Goal: Information Seeking & Learning: Learn about a topic

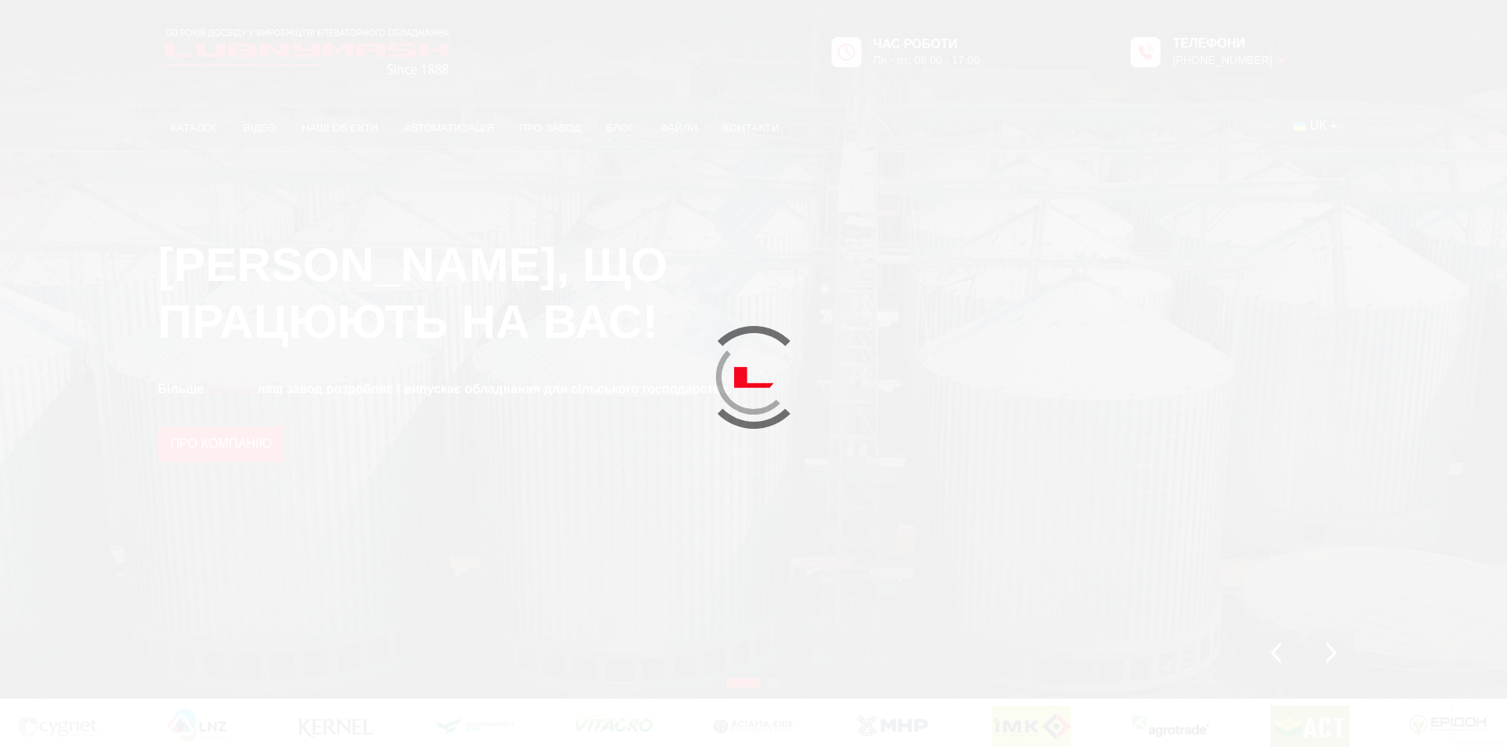
click at [747, 368] on div at bounding box center [753, 376] width 87 height 87
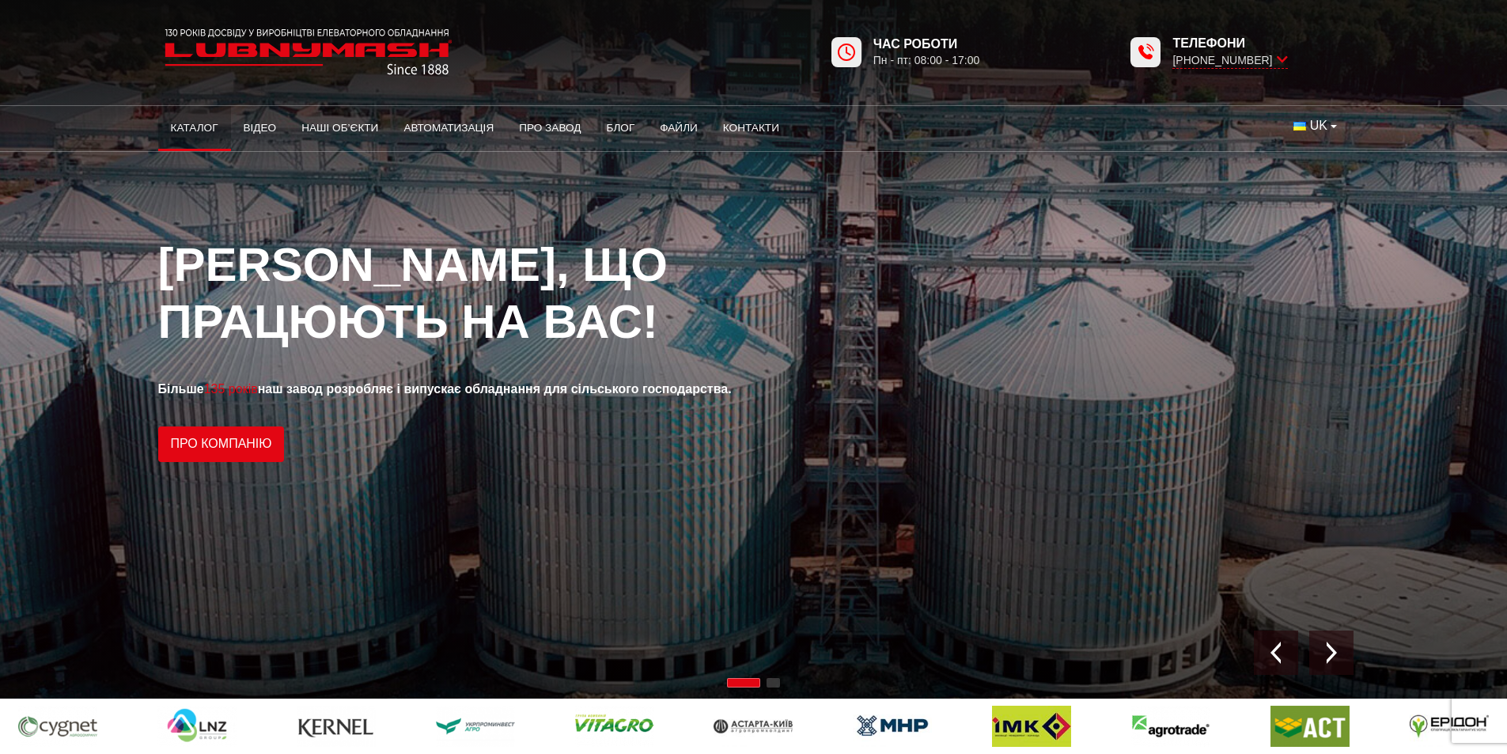
click at [199, 123] on link "Каталог" at bounding box center [194, 128] width 73 height 35
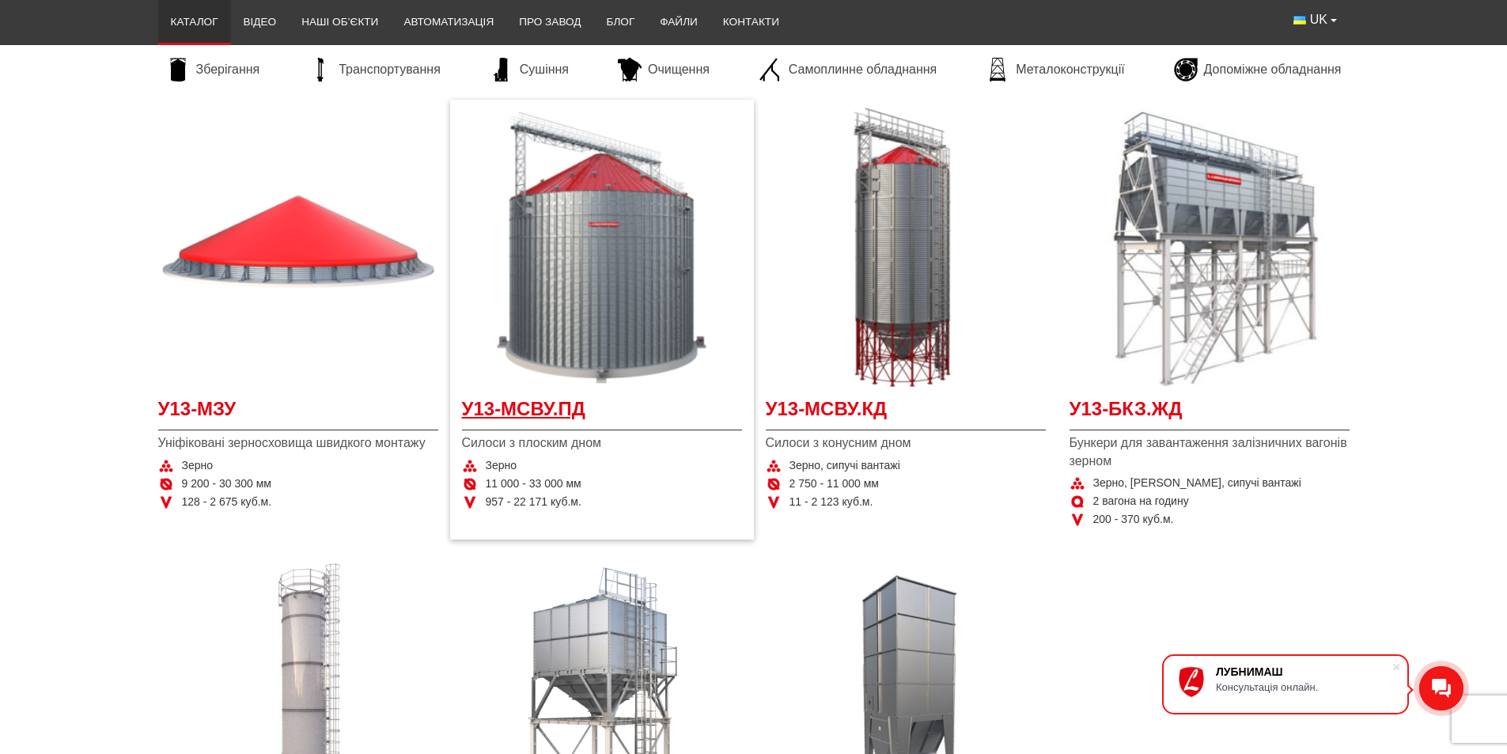
scroll to position [317, 0]
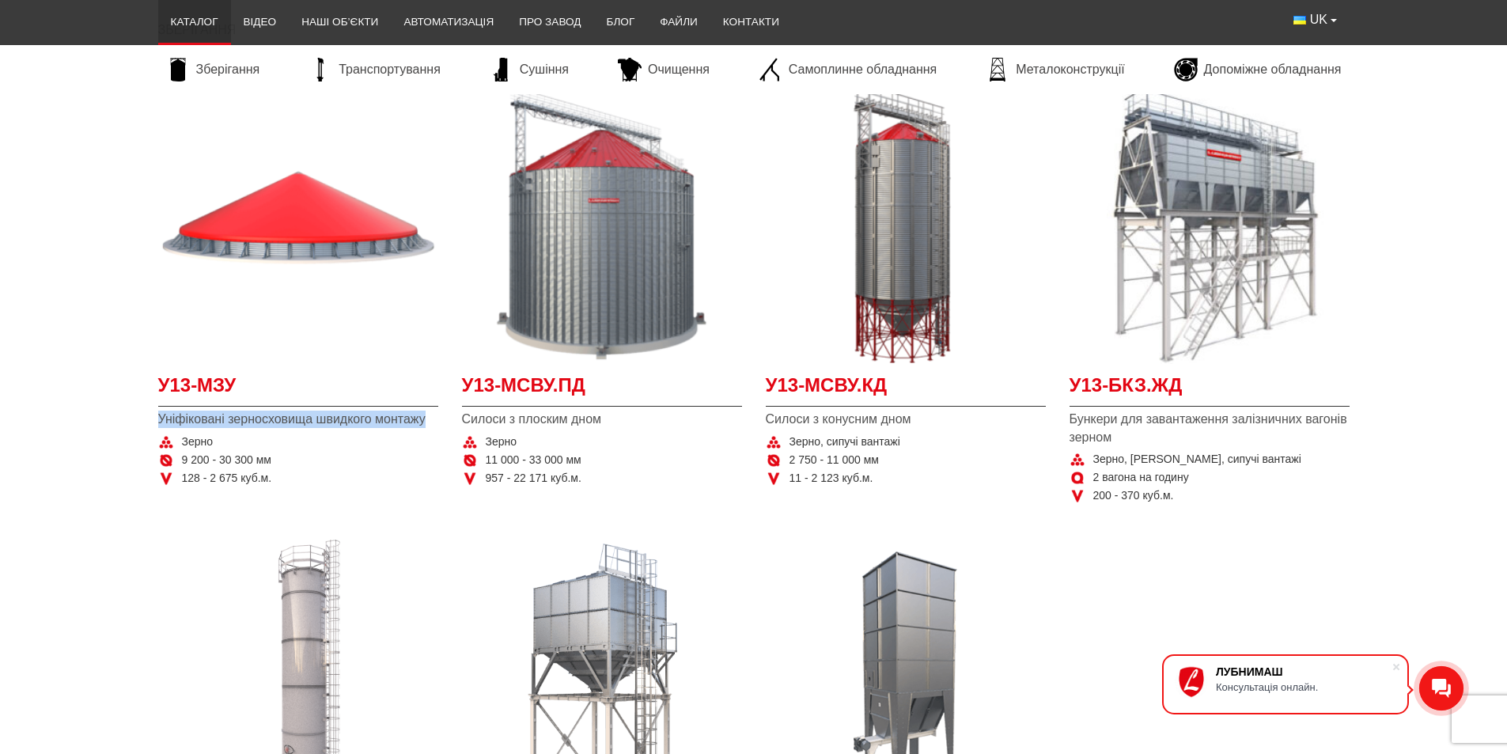
drag, startPoint x: 425, startPoint y: 425, endPoint x: 180, endPoint y: 415, distance: 245.5
click at [142, 409] on section "У13-МЗУ Уніфіковані зерносховища швидкого монтажу Зерно 9 200 - 30 300 мм 128 -…" at bounding box center [753, 523] width 1507 height 894
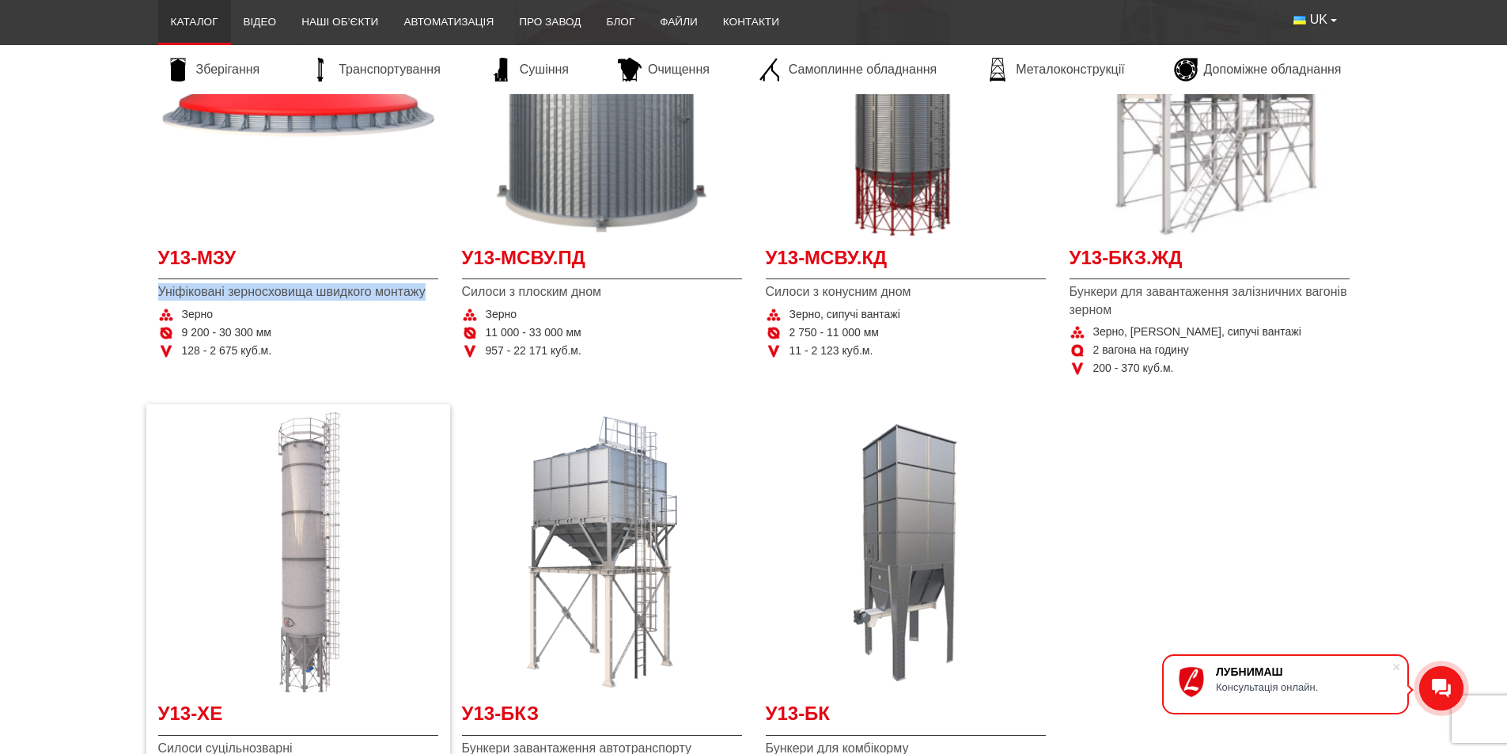
scroll to position [475, 0]
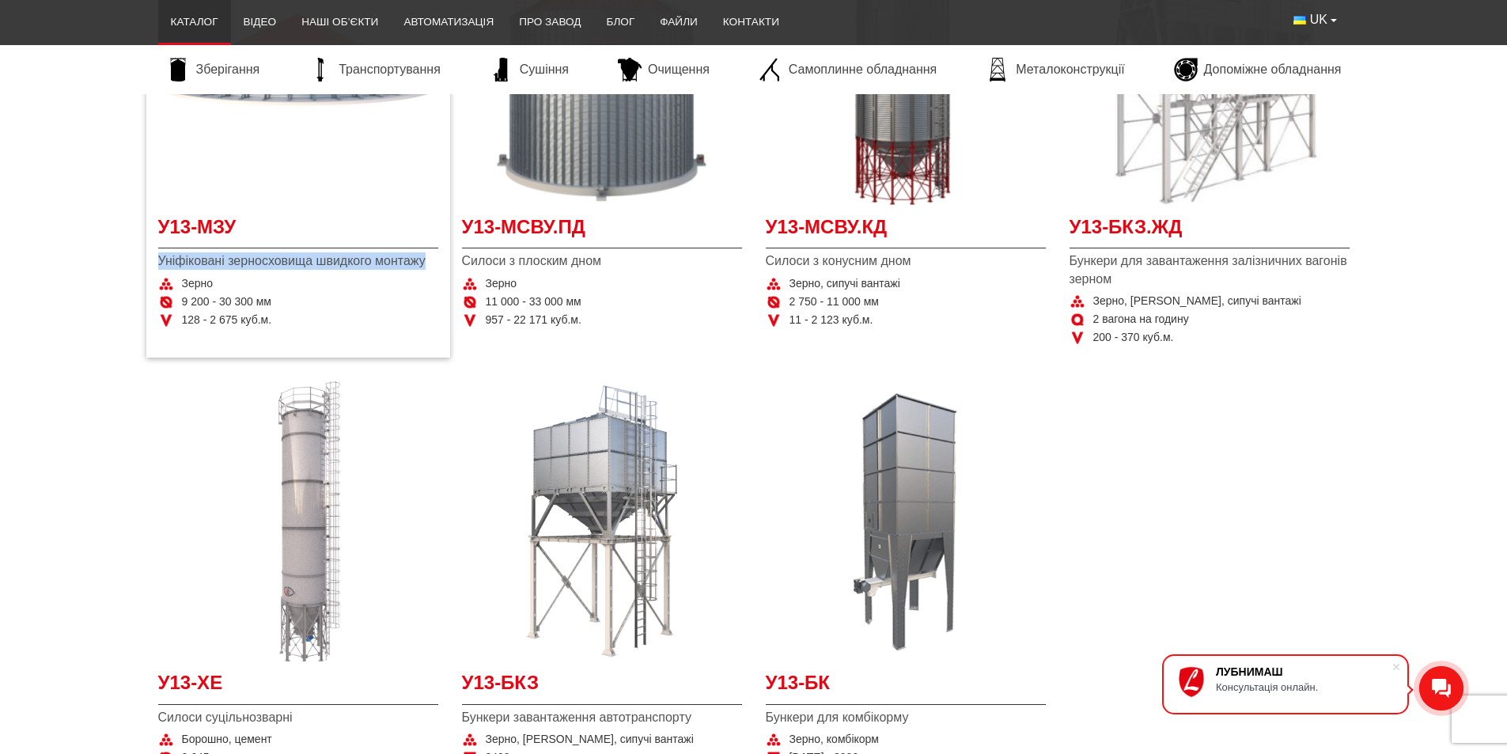
copy span "Уніфіковані зерносховища швидкого монтажу"
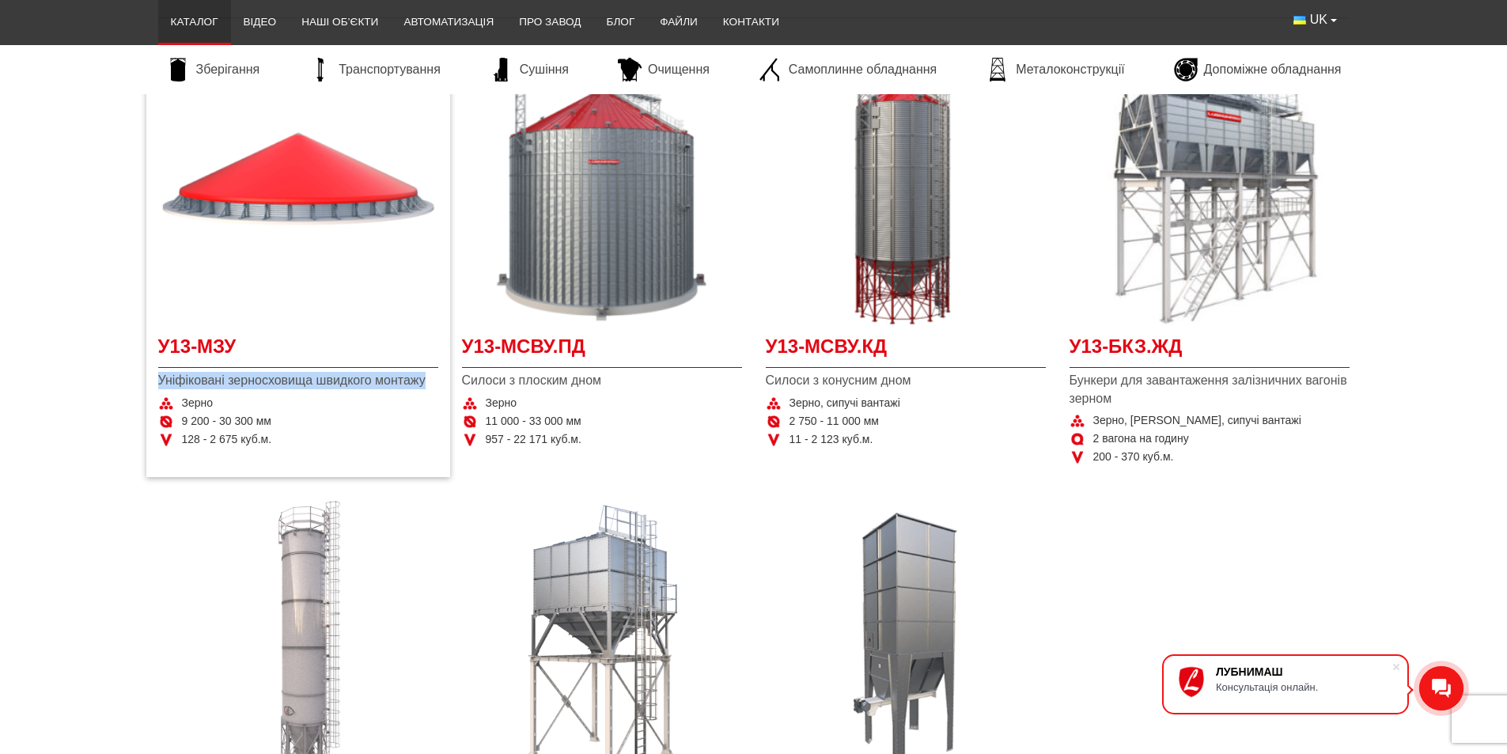
scroll to position [158, 0]
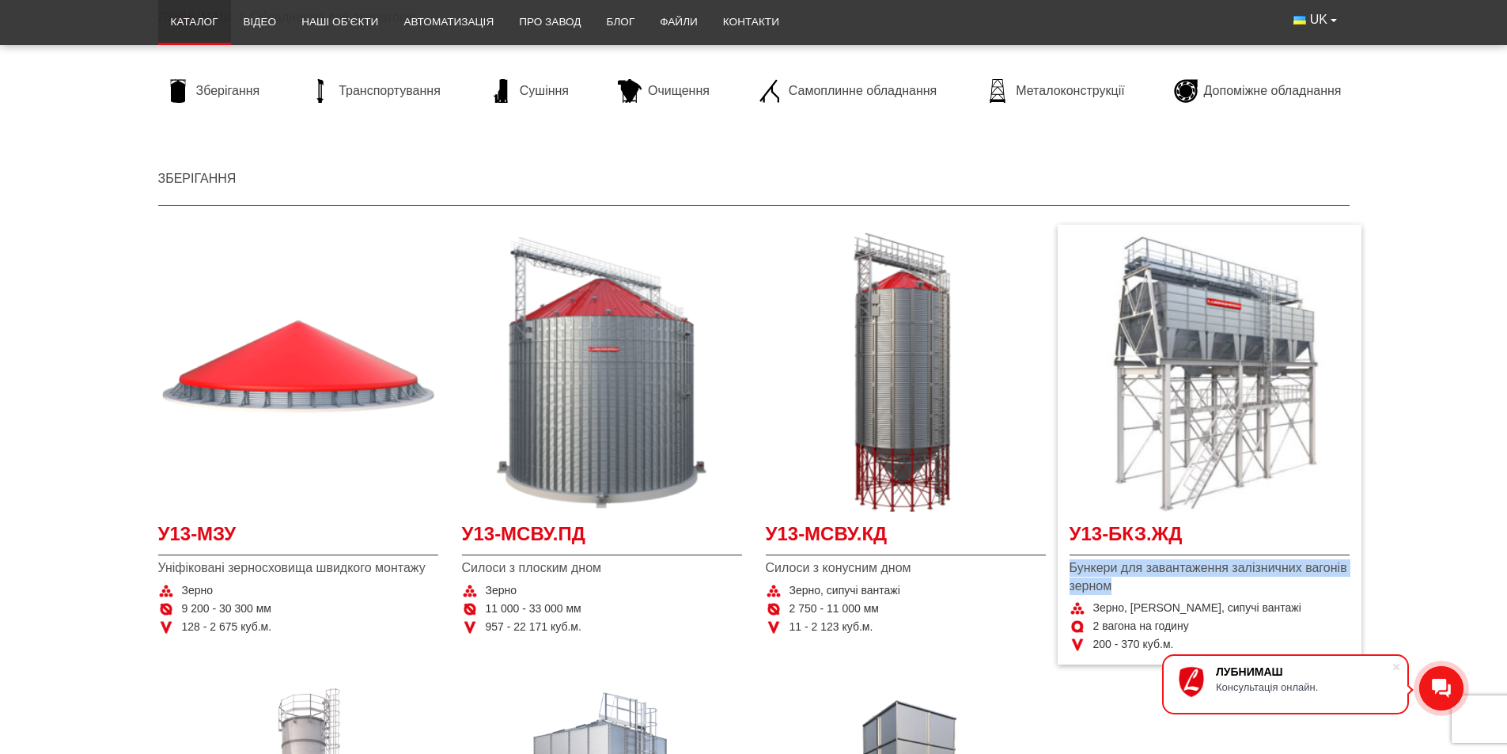
drag, startPoint x: 1113, startPoint y: 582, endPoint x: 1070, endPoint y: 571, distance: 44.1
click at [1070, 571] on span "Бункери для завантаження залізничних вагонів зерном" at bounding box center [1210, 577] width 280 height 36
copy span "Бункери для завантаження залізничних вагонів зерном"
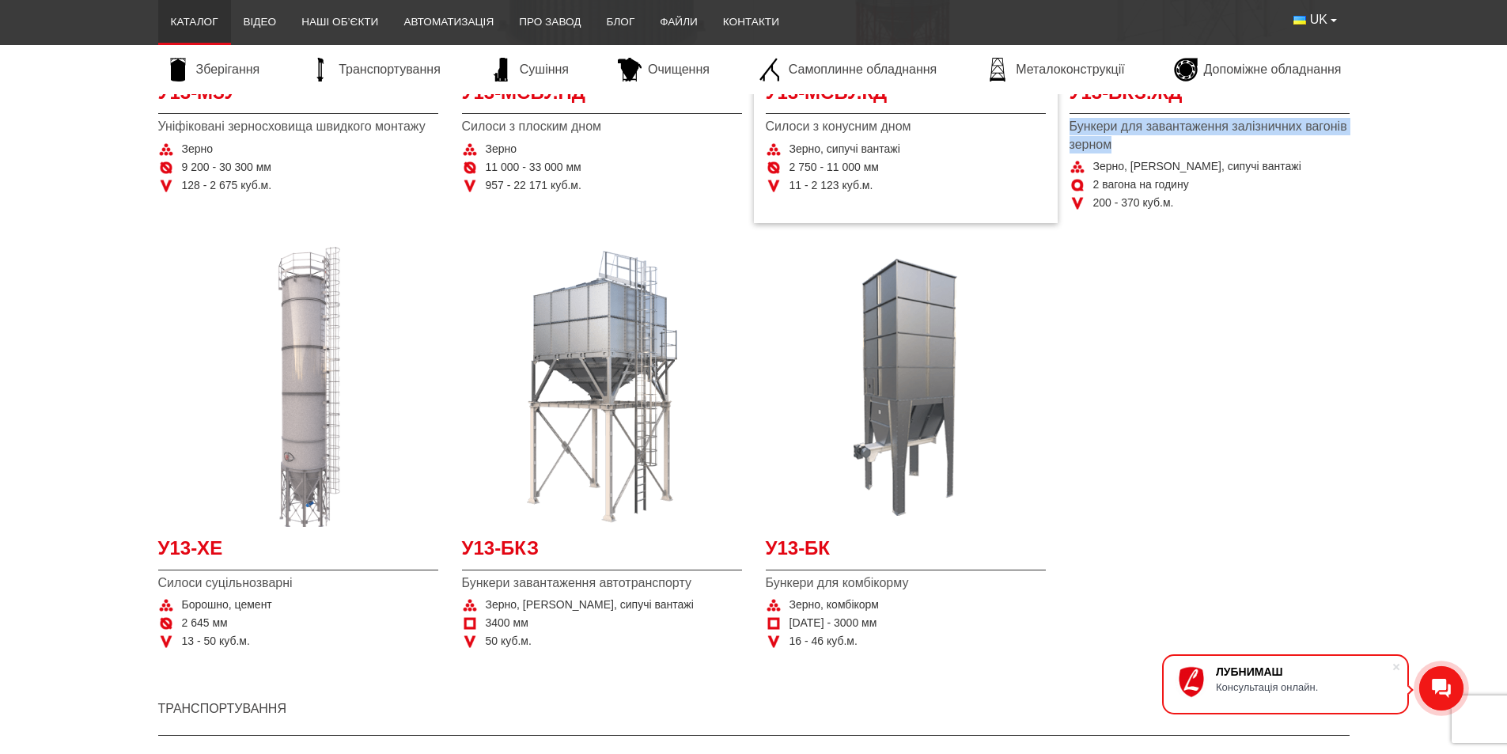
scroll to position [633, 0]
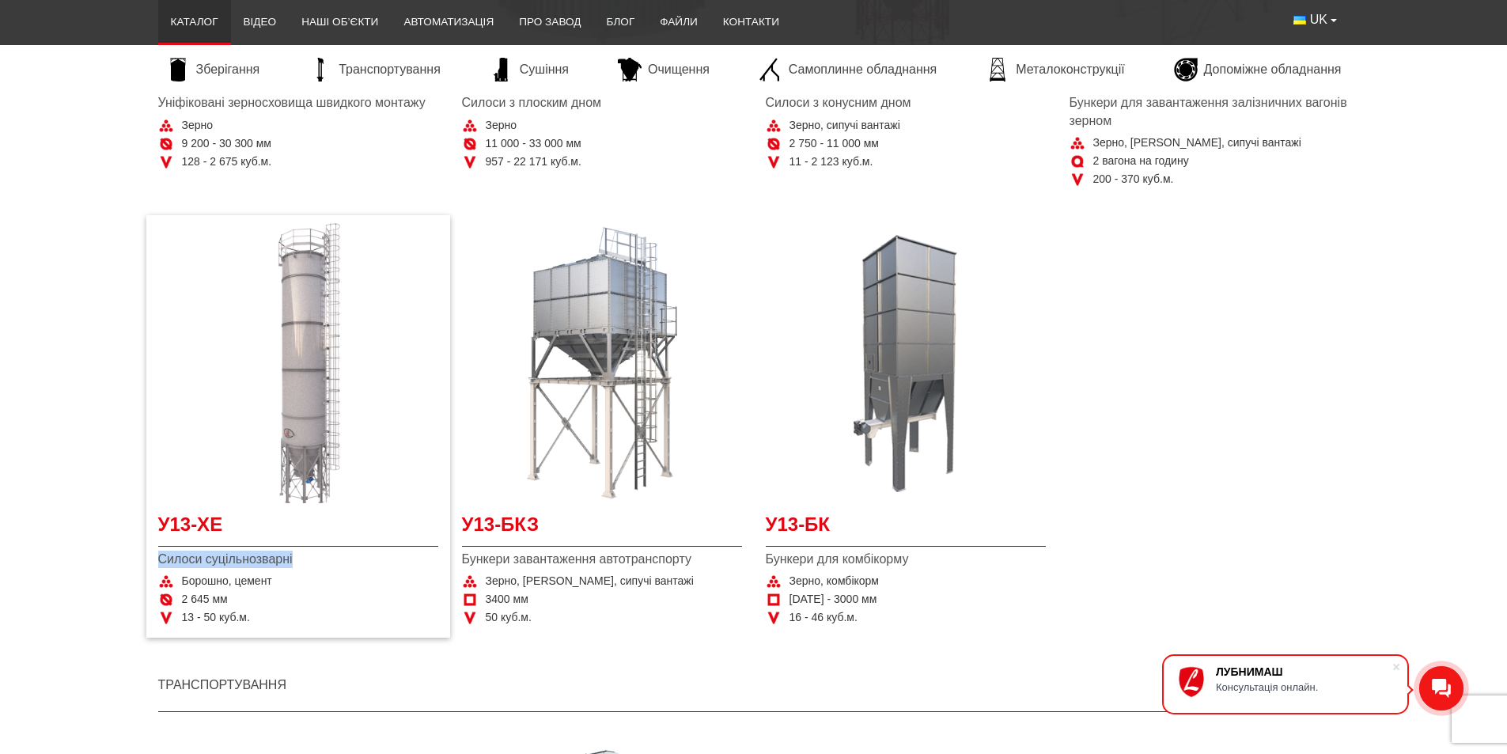
drag, startPoint x: 304, startPoint y: 557, endPoint x: 161, endPoint y: 563, distance: 143.4
click at [161, 563] on span "Силоси суцільнозварні" at bounding box center [298, 559] width 280 height 17
copy span "Силоси суцільнозварні"
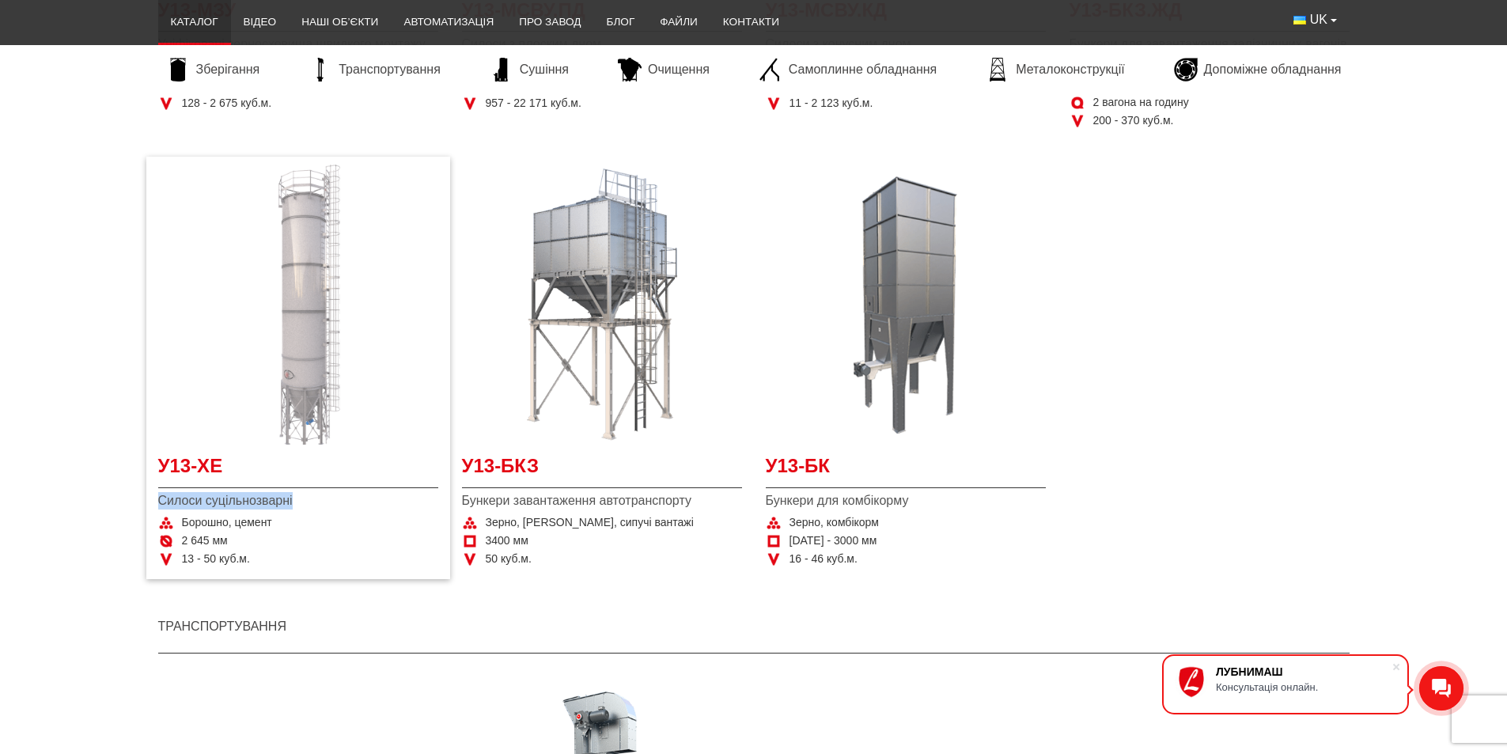
scroll to position [712, 0]
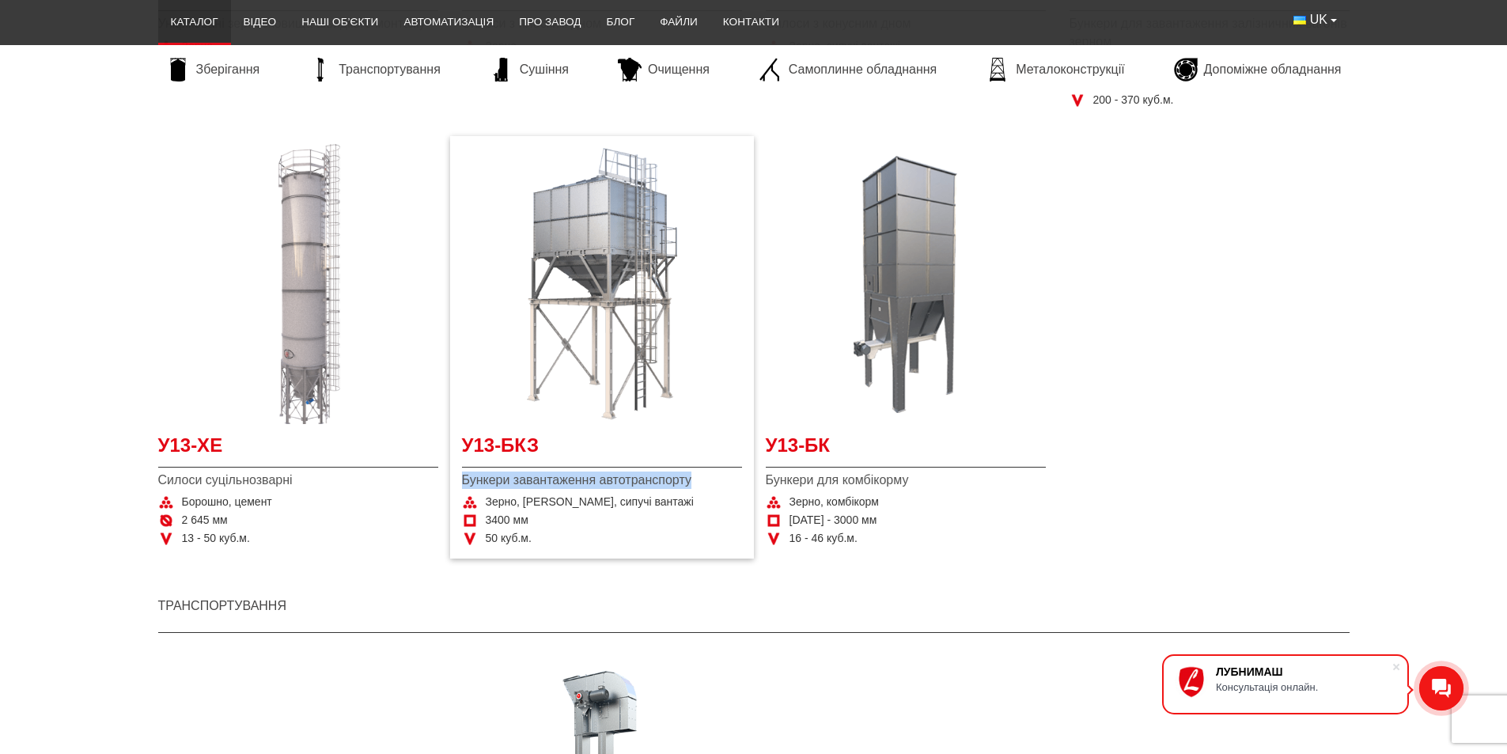
drag, startPoint x: 700, startPoint y: 480, endPoint x: 465, endPoint y: 482, distance: 234.2
click at [465, 482] on span "Бункери завантаження автотранспорту" at bounding box center [602, 480] width 280 height 17
copy span "Бункери завантаження автотранспорту"
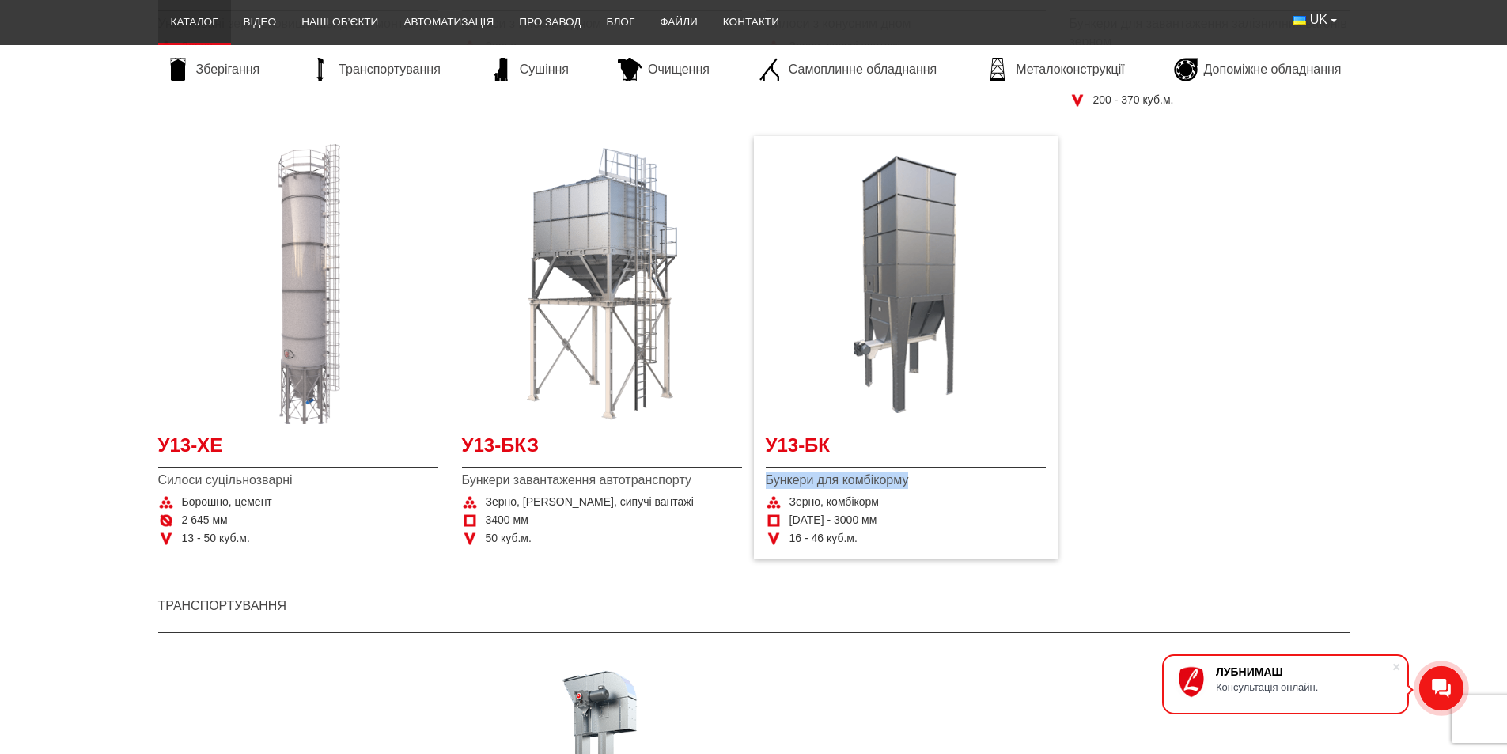
drag, startPoint x: 764, startPoint y: 479, endPoint x: 913, endPoint y: 480, distance: 149.6
click at [913, 480] on div "У13-БК Бункери для комбікорму Зерно, комбікорм 2000 - 3000 мм 16 - 46 куб.м." at bounding box center [906, 347] width 304 height 423
copy span "Бункери для комбікорму"
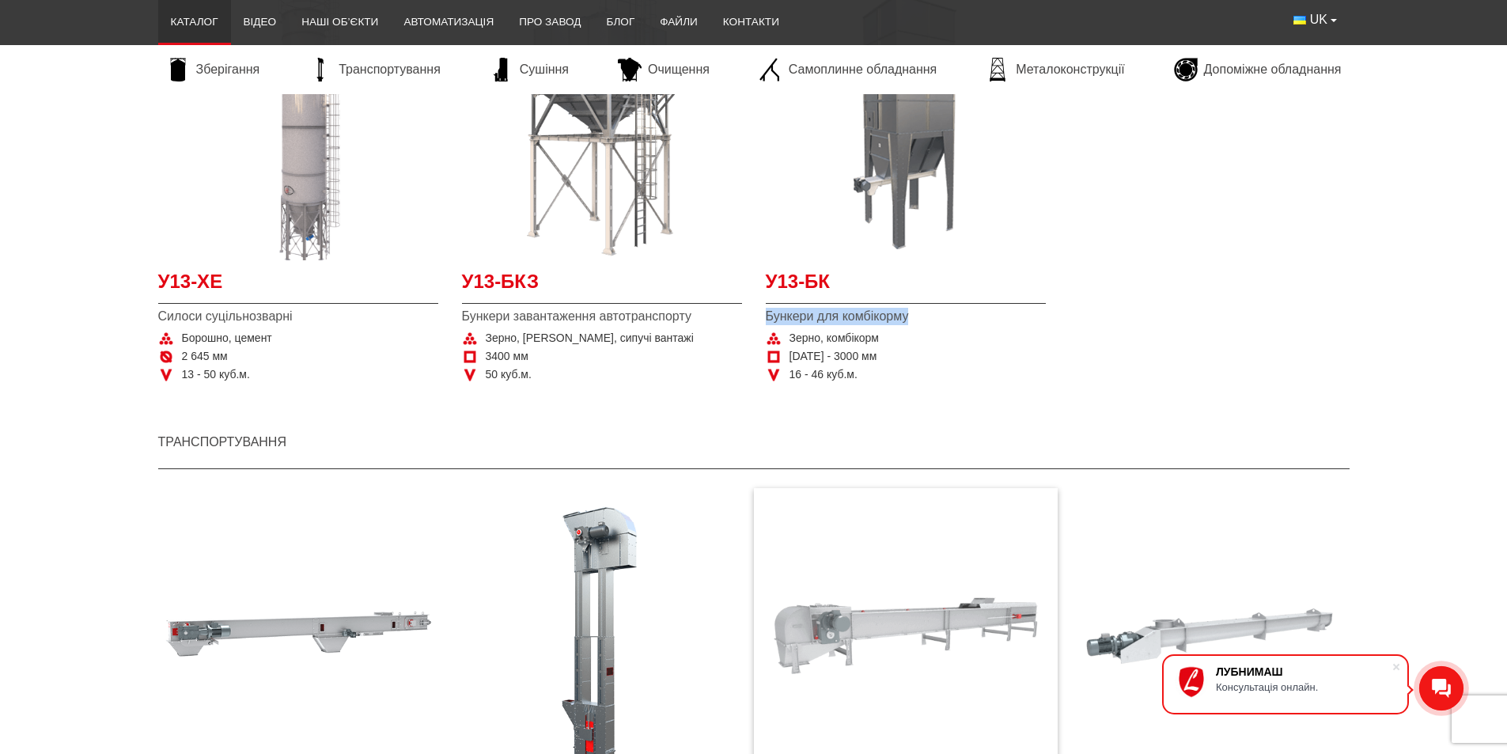
scroll to position [1187, 0]
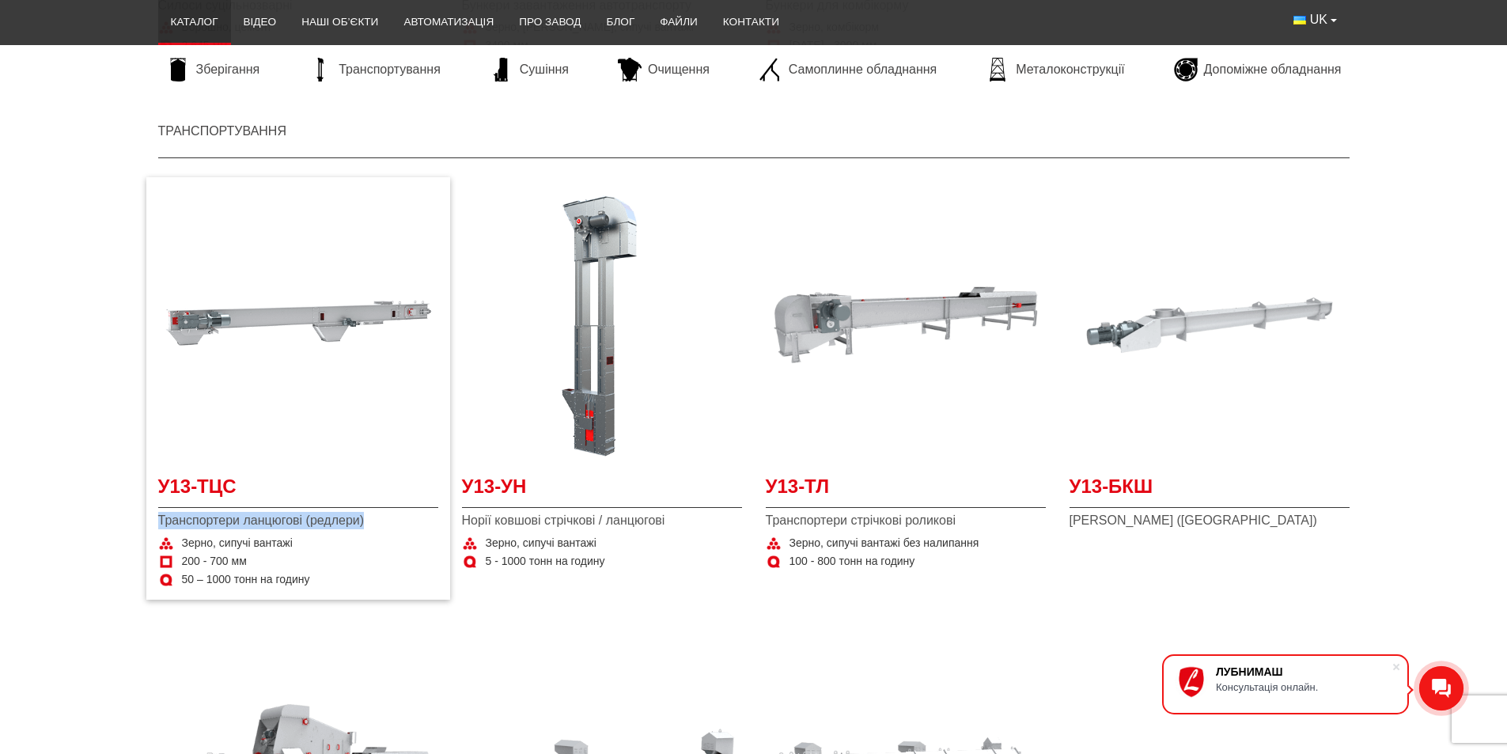
drag, startPoint x: 370, startPoint y: 521, endPoint x: 156, endPoint y: 528, distance: 213.7
click at [156, 528] on div "У13-ТЦС Транспортери ланцюгові (редлери) Зерно, сипучі вантажі 200 - 700 мм 50 …" at bounding box center [298, 388] width 304 height 423
copy span "Транспортери ланцюгові (редлери)"
drag, startPoint x: 676, startPoint y: 524, endPoint x: 454, endPoint y: 527, distance: 221.6
click at [454, 527] on div "У13-УН Норії ковшові стрічкові / ланцюгові Зерно, сипучі вантажі 5 - 1000 тонн …" at bounding box center [602, 388] width 304 height 423
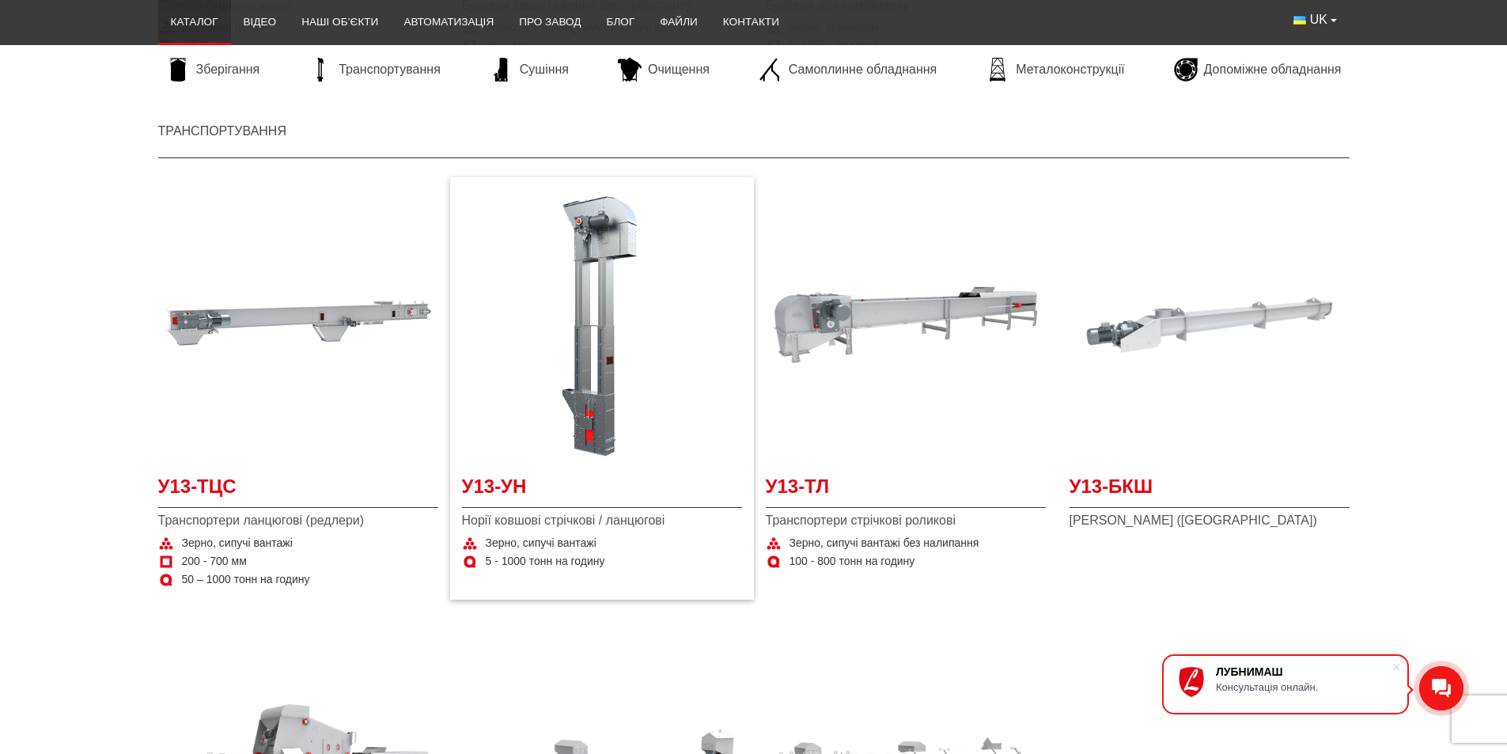
drag, startPoint x: 522, startPoint y: 530, endPoint x: 681, endPoint y: 537, distance: 158.4
click at [701, 551] on div "Зерно, сипучі вантажі" at bounding box center [602, 544] width 280 height 16
drag, startPoint x: 681, startPoint y: 510, endPoint x: 462, endPoint y: 517, distance: 219.3
click at [462, 517] on div "У13-УН Норії ковшові стрічкові / ланцюгові Зерно, сипучі вантажі 5 - 1000 тонн …" at bounding box center [602, 522] width 280 height 99
copy span "Норії ковшові стрічкові / ланцюгові"
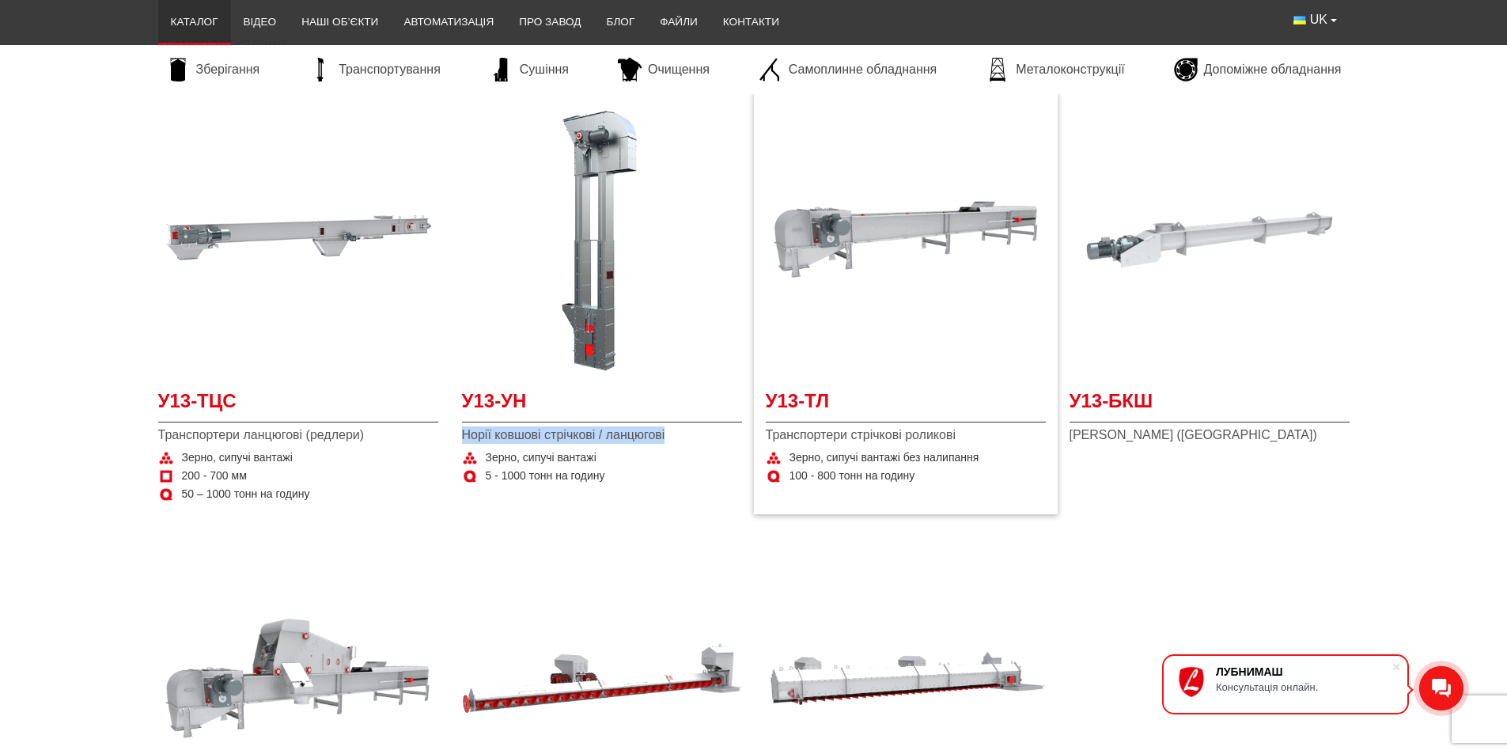
scroll to position [1345, 0]
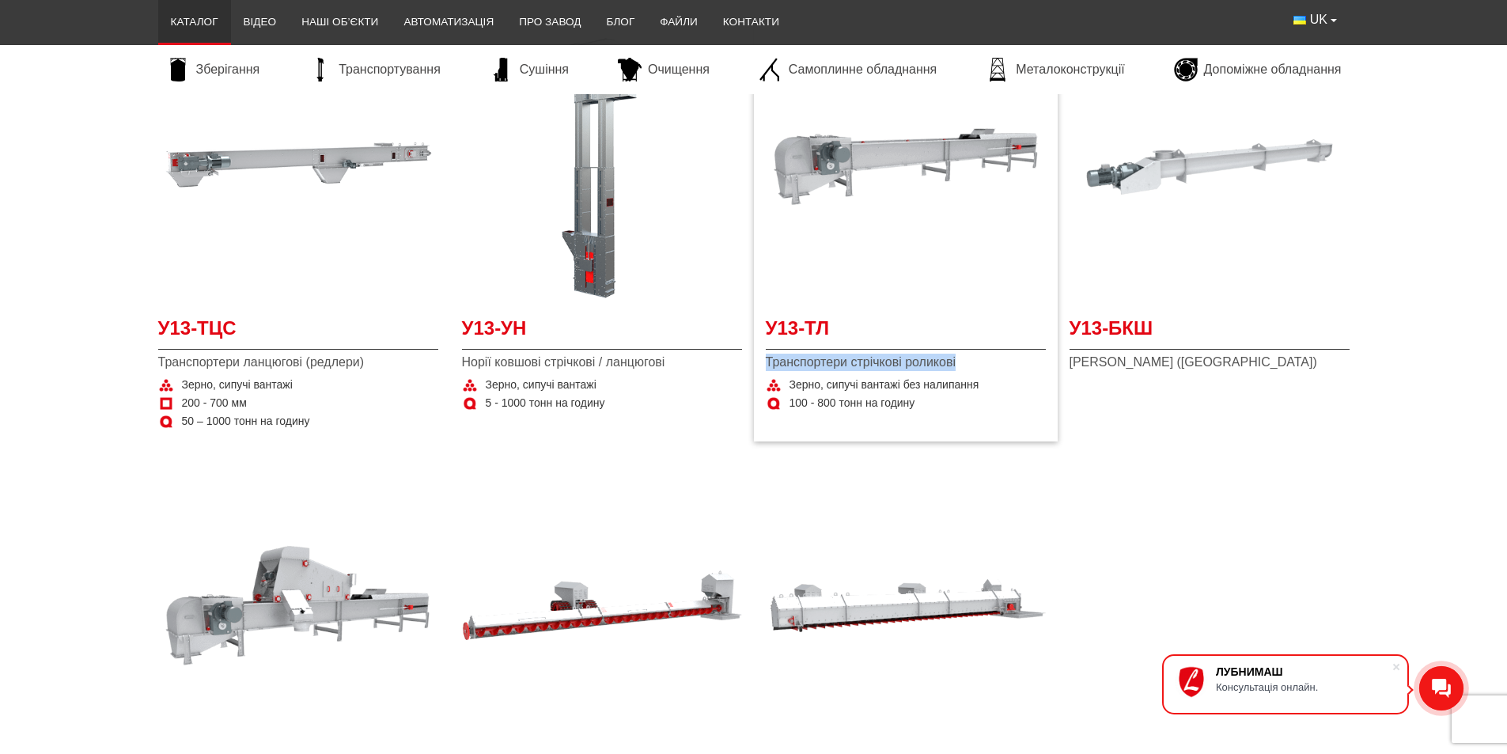
drag, startPoint x: 956, startPoint y: 364, endPoint x: 761, endPoint y: 365, distance: 194.7
click at [761, 365] on div "У13-ТЛ Транспортери стрічкові роликові Зерно, сипучі вантажі без налипання 100 …" at bounding box center [906, 230] width 304 height 423
copy span "Транспортери стрічкові роликові"
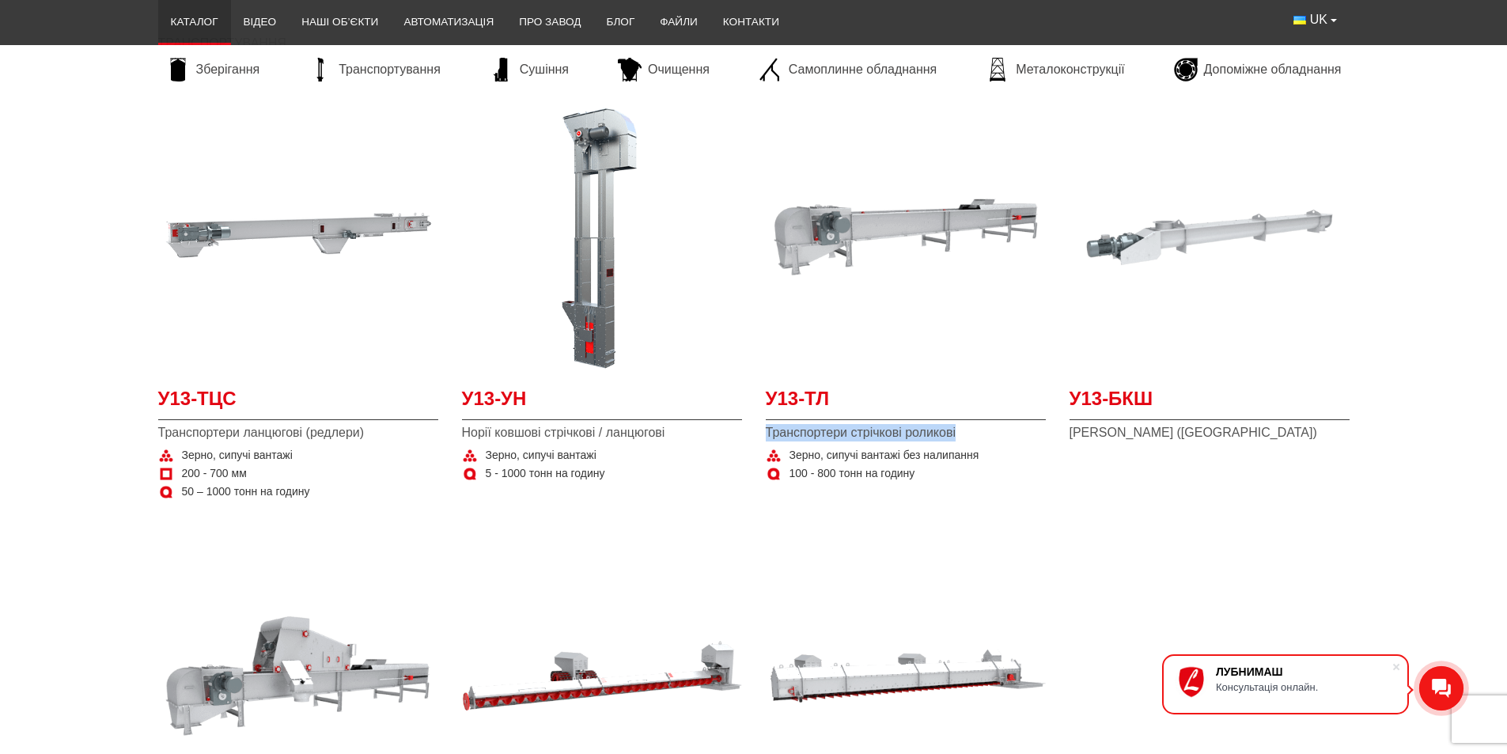
scroll to position [1266, 0]
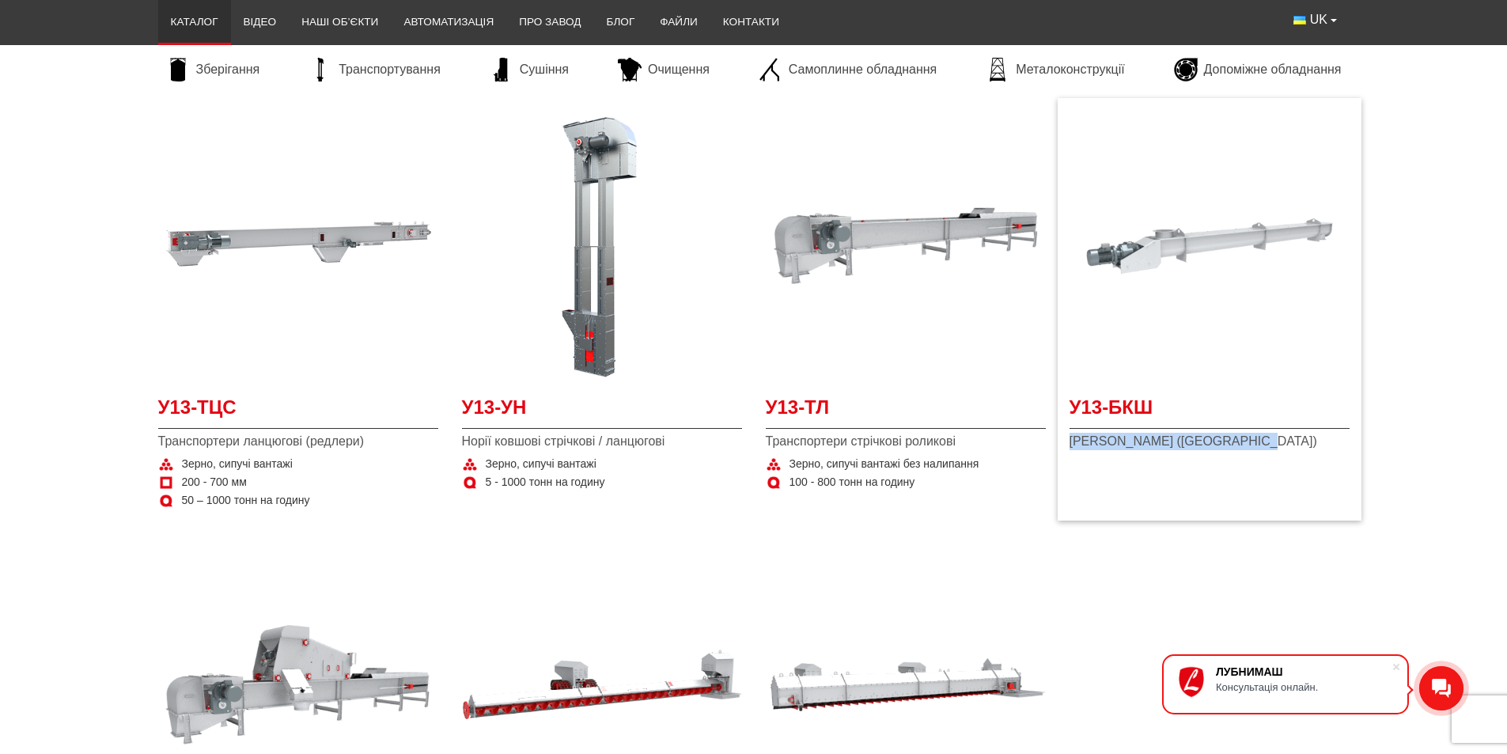
drag, startPoint x: 1071, startPoint y: 442, endPoint x: 1233, endPoint y: 442, distance: 161.4
click at [1234, 442] on span "Конвеєри гвинтові (шнекові)" at bounding box center [1210, 441] width 280 height 17
copy span "Конвеєри гвинтові (шнекові)"
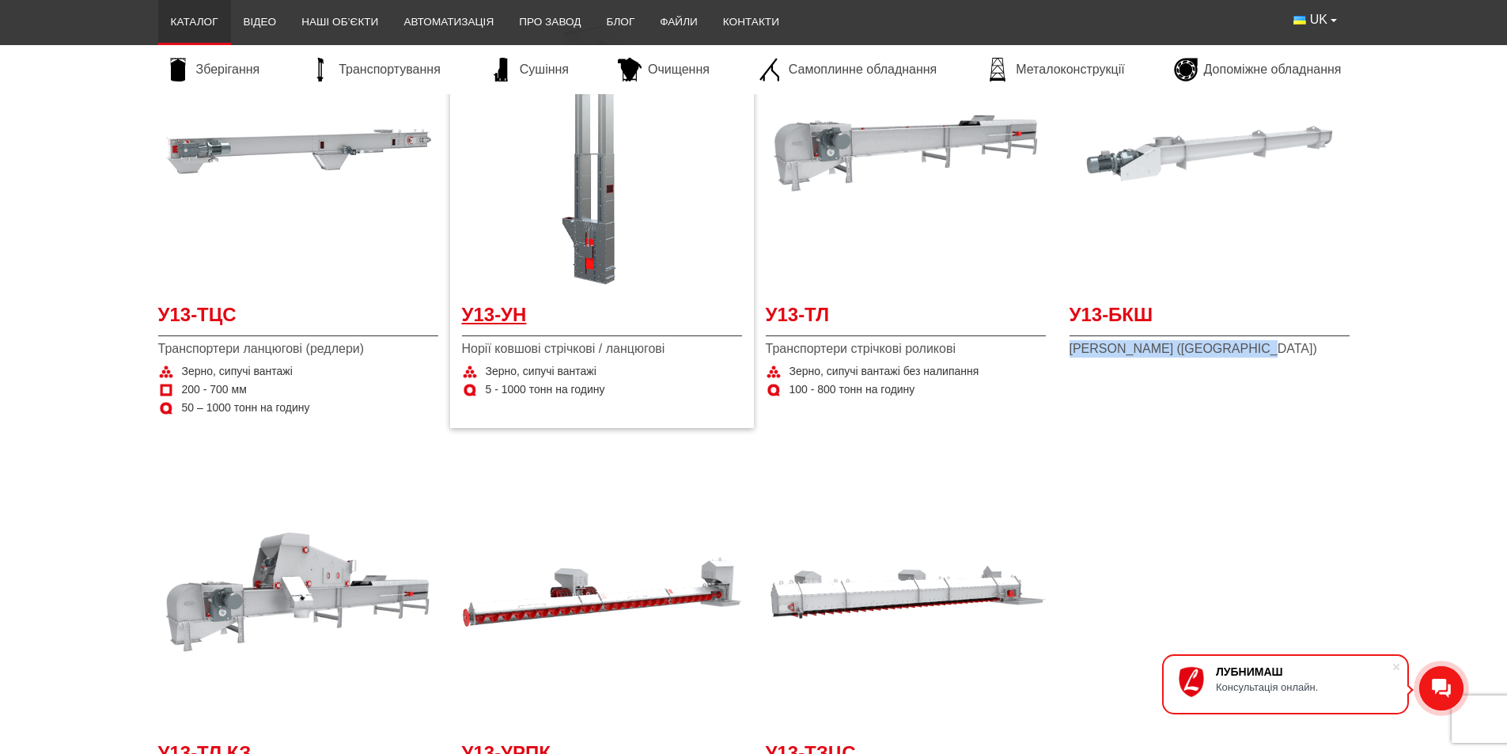
scroll to position [1662, 0]
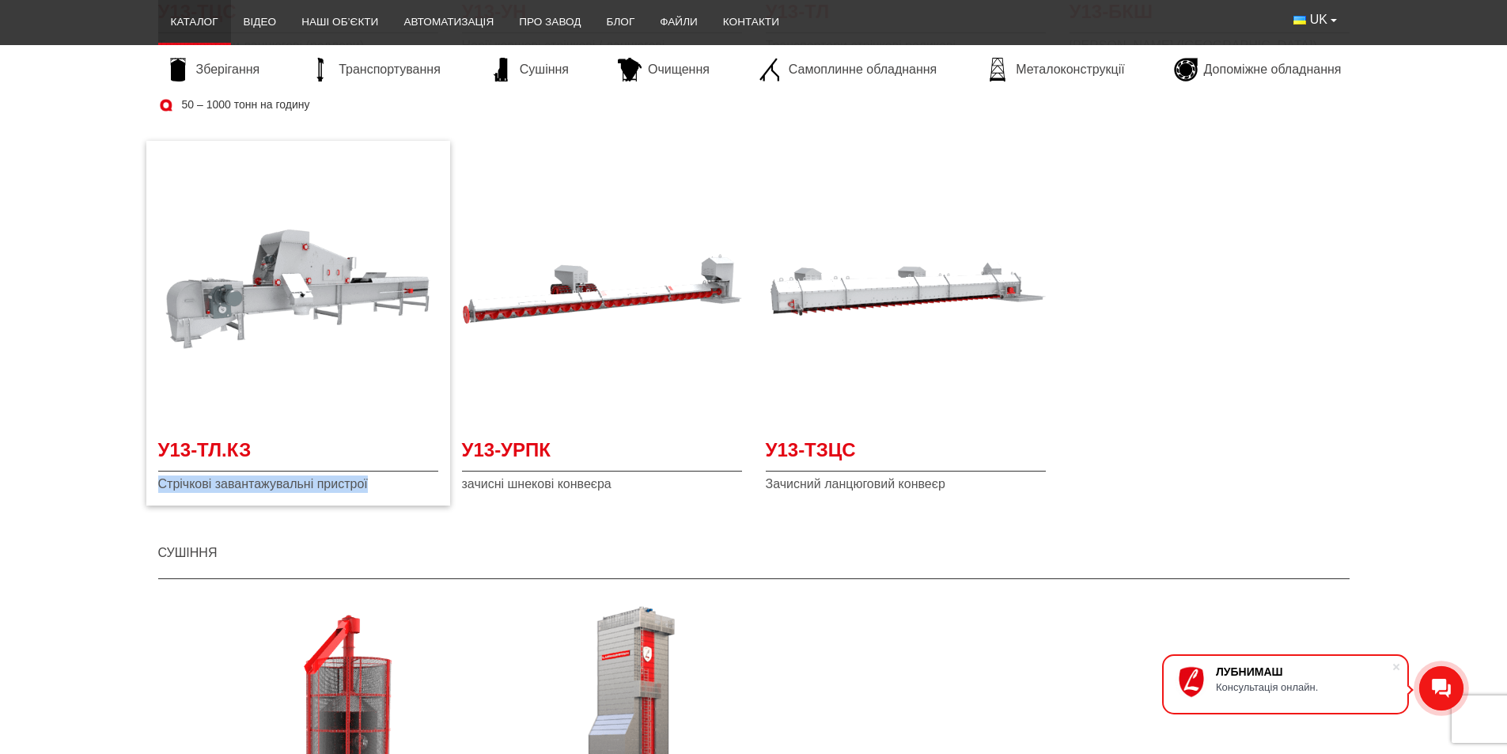
drag, startPoint x: 185, startPoint y: 484, endPoint x: 381, endPoint y: 480, distance: 195.5
click at [381, 480] on span "Стрічкові завантажувальні пристрої" at bounding box center [298, 484] width 280 height 17
copy span "Стрічкові завантажувальні пристрої"
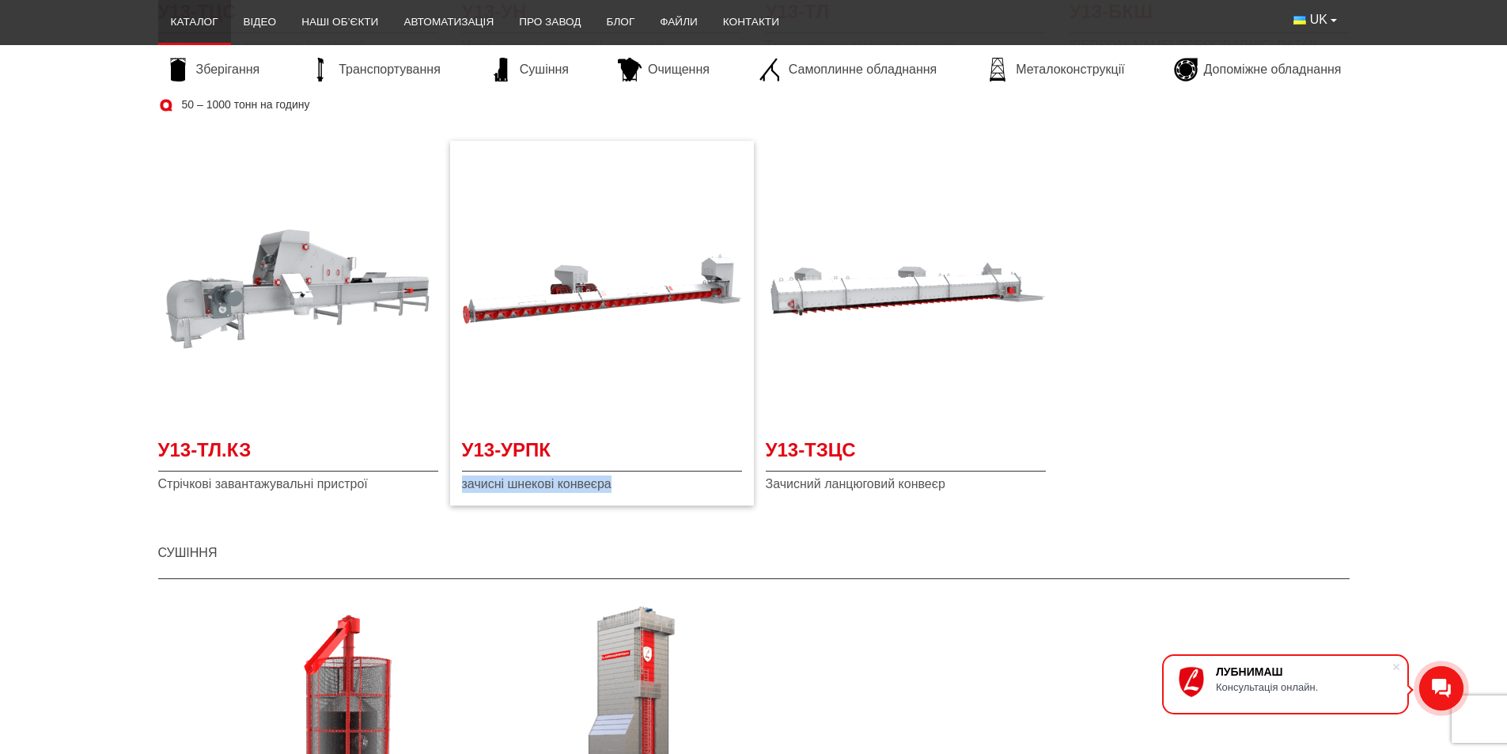
drag, startPoint x: 657, startPoint y: 478, endPoint x: 461, endPoint y: 494, distance: 196.1
click at [461, 494] on div "У13-УРПК зачисні шнекові конвеєра" at bounding box center [602, 323] width 304 height 365
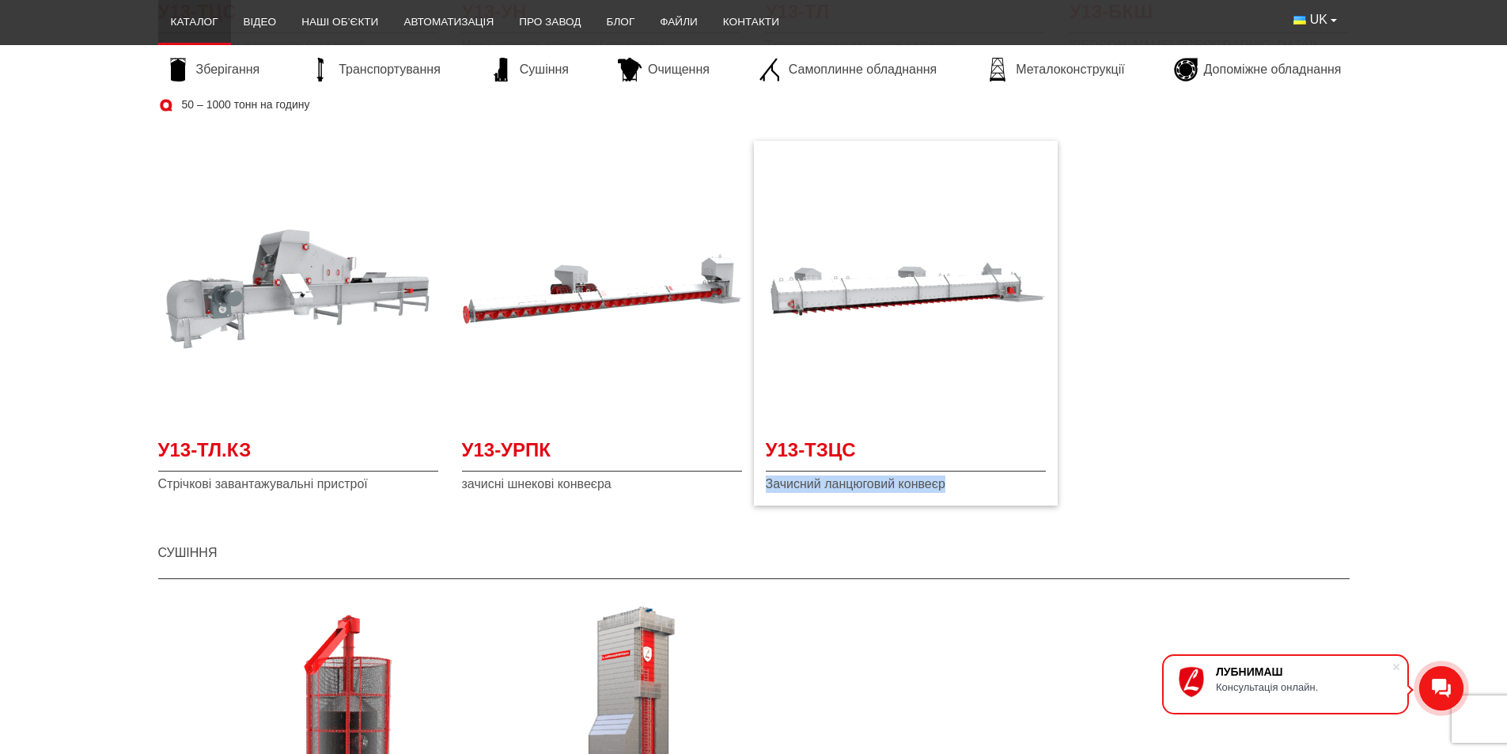
drag, startPoint x: 963, startPoint y: 482, endPoint x: 764, endPoint y: 476, distance: 198.7
click at [764, 476] on div "У13-ТЗЦС Зачисний ланцюговий конвеєр" at bounding box center [906, 323] width 304 height 365
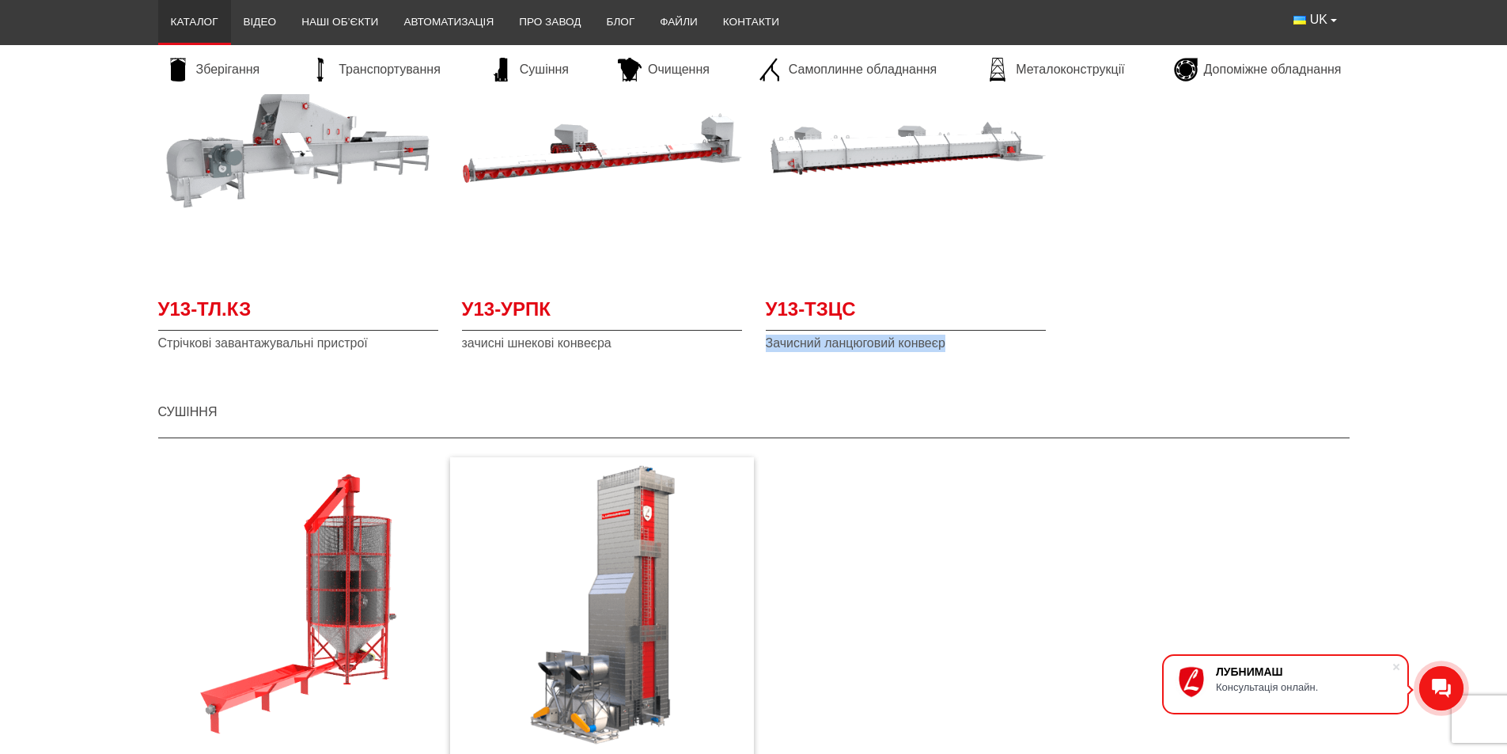
scroll to position [2137, 0]
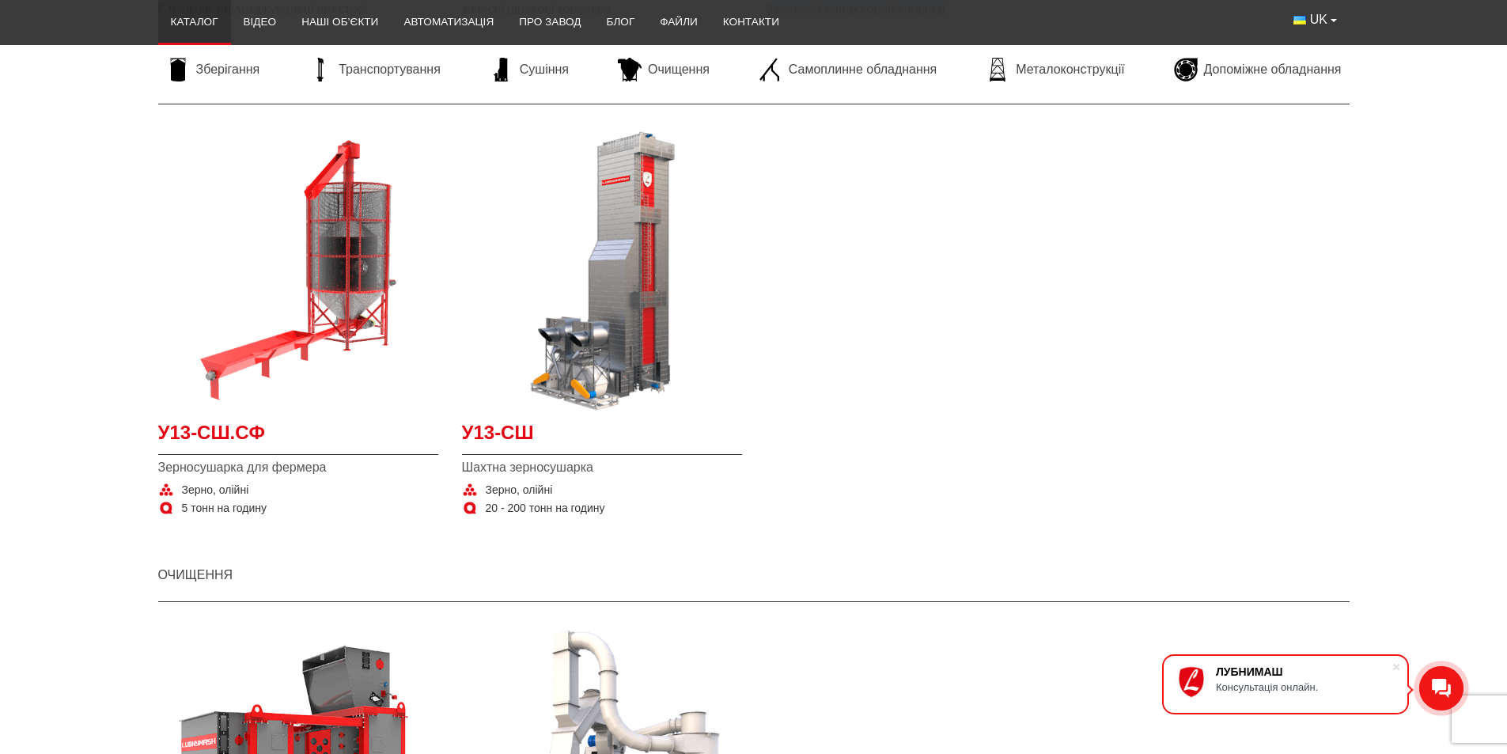
drag, startPoint x: 338, startPoint y: 470, endPoint x: 143, endPoint y: 466, distance: 194.7
click at [143, 466] on section "У13-СШ.СФ Зерносушарка для фермера Зерно, олійні 5 тонн на годину У13-СШ Шахтна…" at bounding box center [753, 333] width 1507 height 420
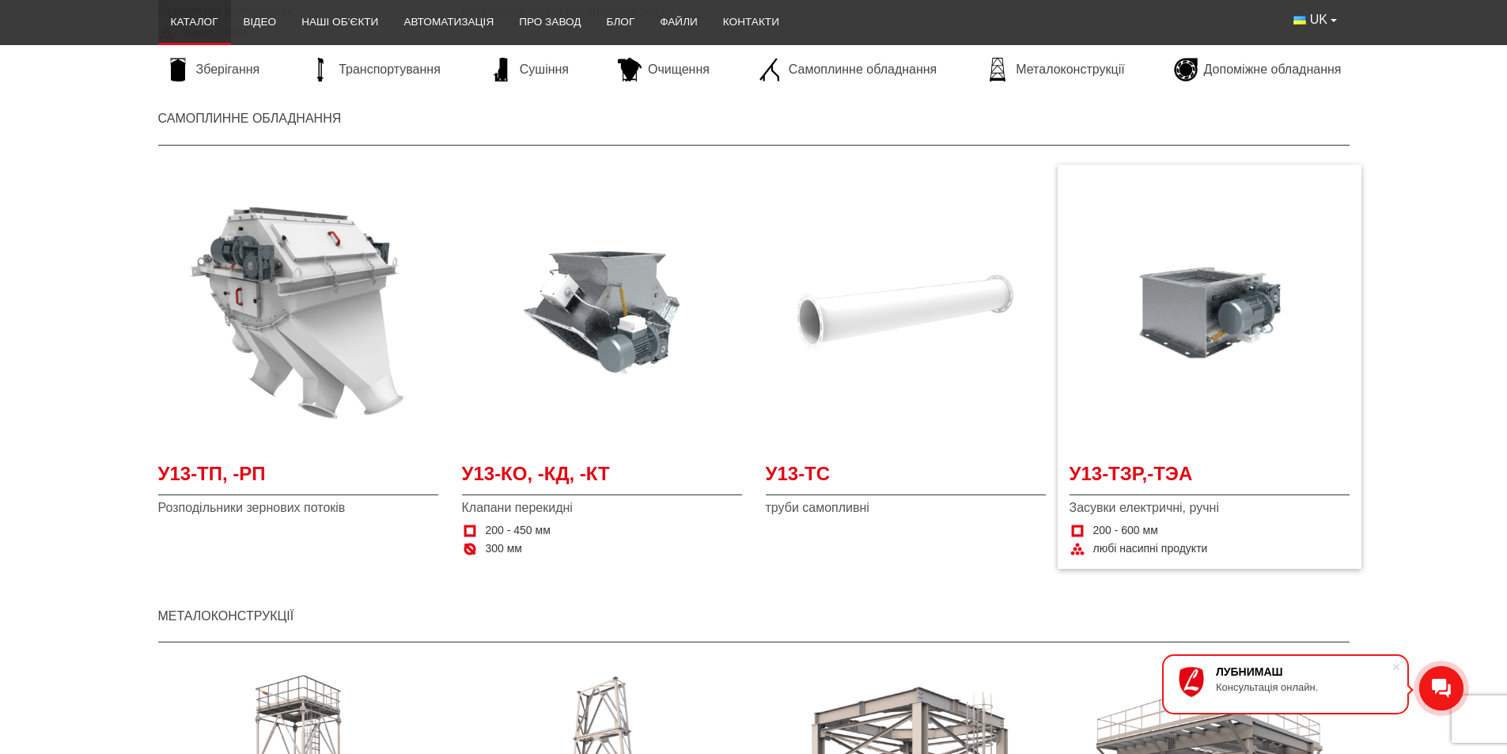
scroll to position [3086, 0]
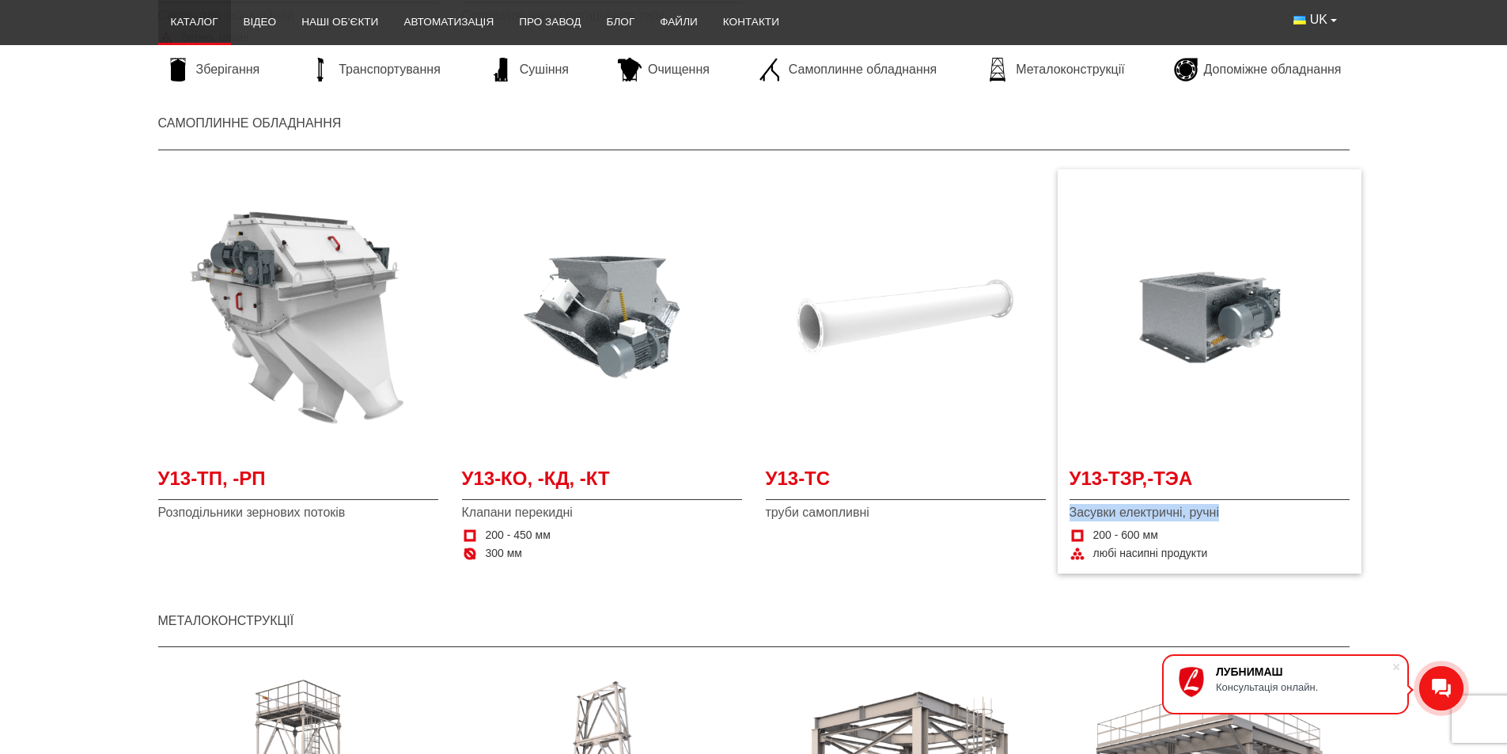
drag, startPoint x: 1233, startPoint y: 511, endPoint x: 1069, endPoint y: 514, distance: 163.8
click at [1070, 514] on span "Засувки електричні, ручні" at bounding box center [1210, 512] width 280 height 17
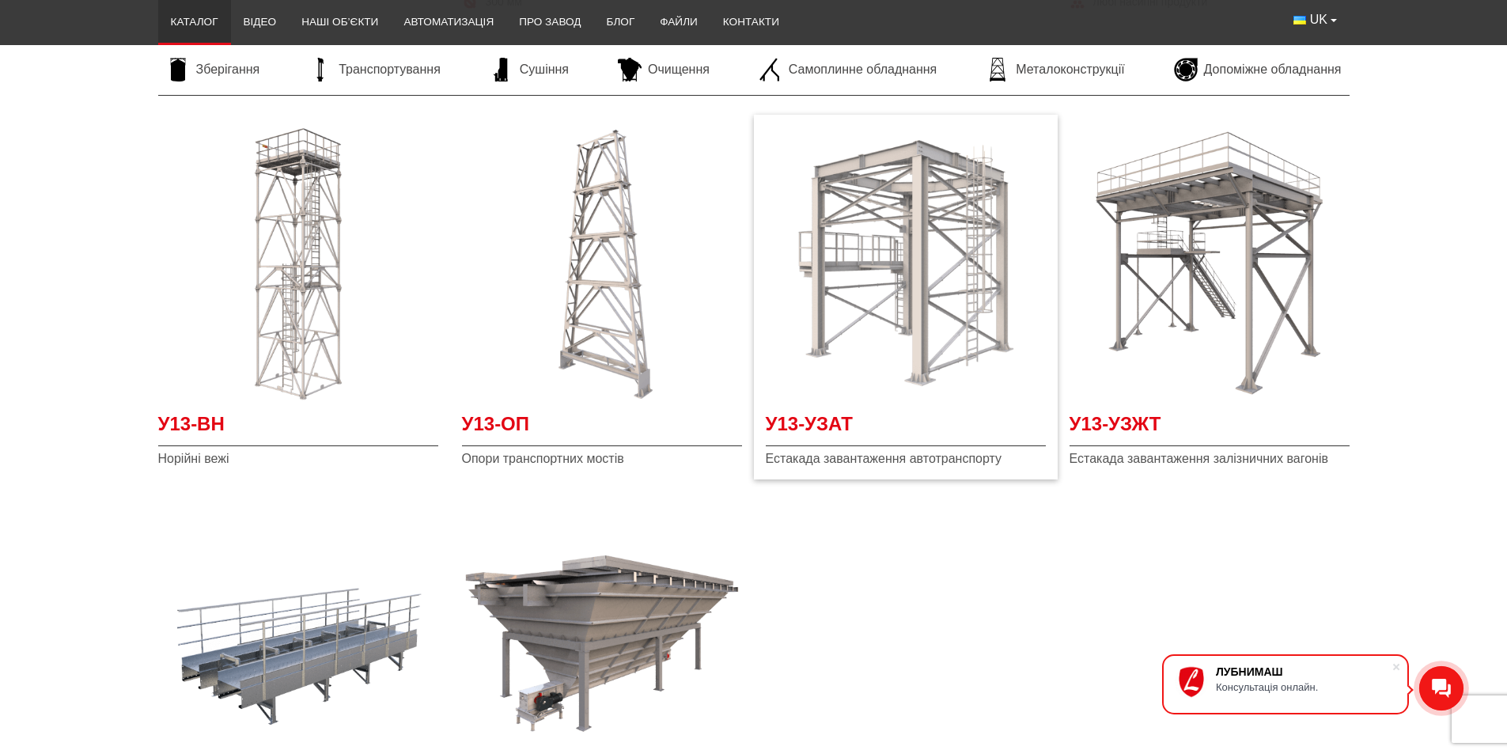
scroll to position [3640, 0]
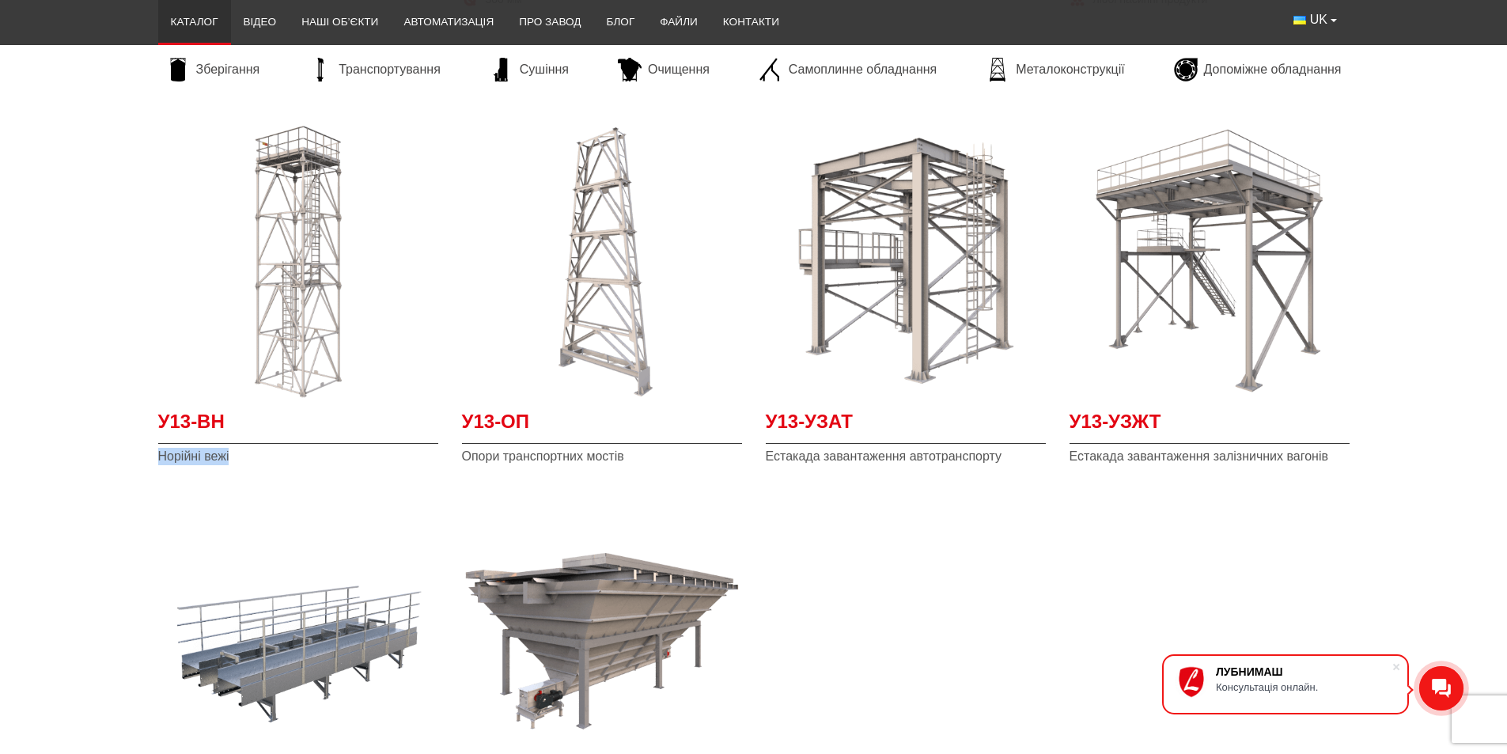
drag, startPoint x: 255, startPoint y: 455, endPoint x: 123, endPoint y: 459, distance: 131.4
click at [123, 459] on section "У13-ВН Норійні вежі У13-ОП Опори транспортних мостів У13-УЗАТ Естакада завантаж…" at bounding box center [753, 503] width 1507 height 783
drag, startPoint x: 624, startPoint y: 461, endPoint x: 458, endPoint y: 455, distance: 165.5
click at [458, 455] on div "У13-ОП Опори транспортних мостів" at bounding box center [602, 294] width 304 height 365
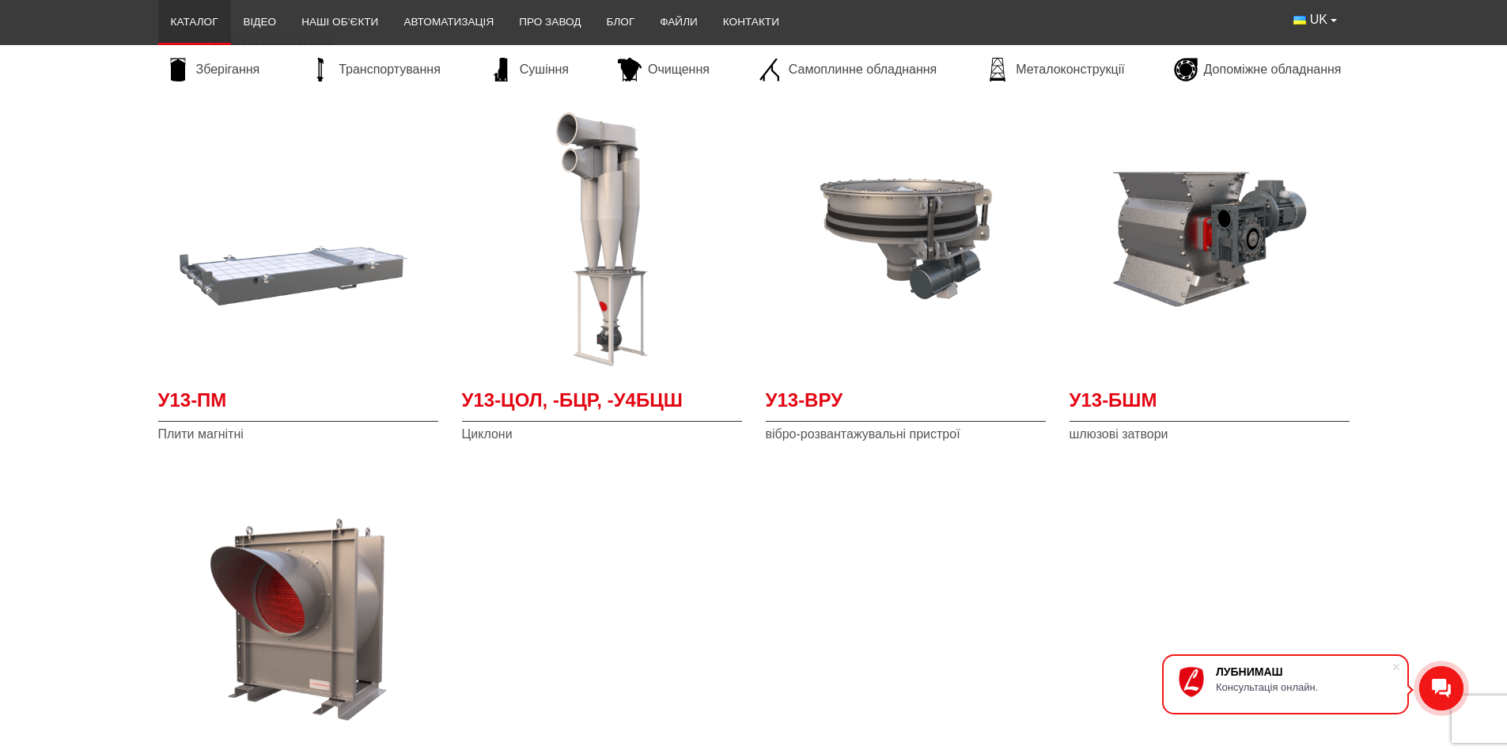
scroll to position [4510, 0]
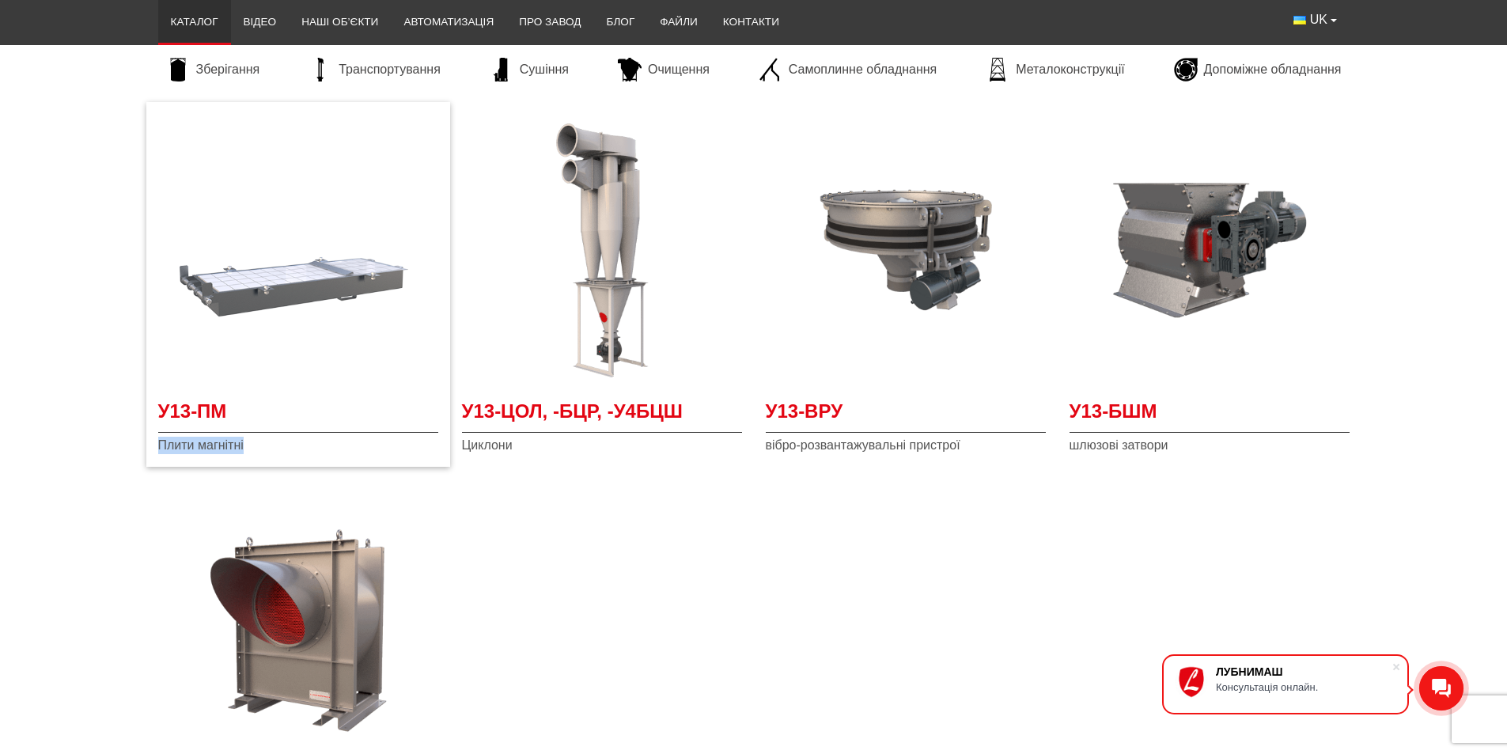
drag, startPoint x: 267, startPoint y: 440, endPoint x: 159, endPoint y: 449, distance: 108.8
click at [159, 449] on span "Плити магнітні" at bounding box center [298, 445] width 280 height 17
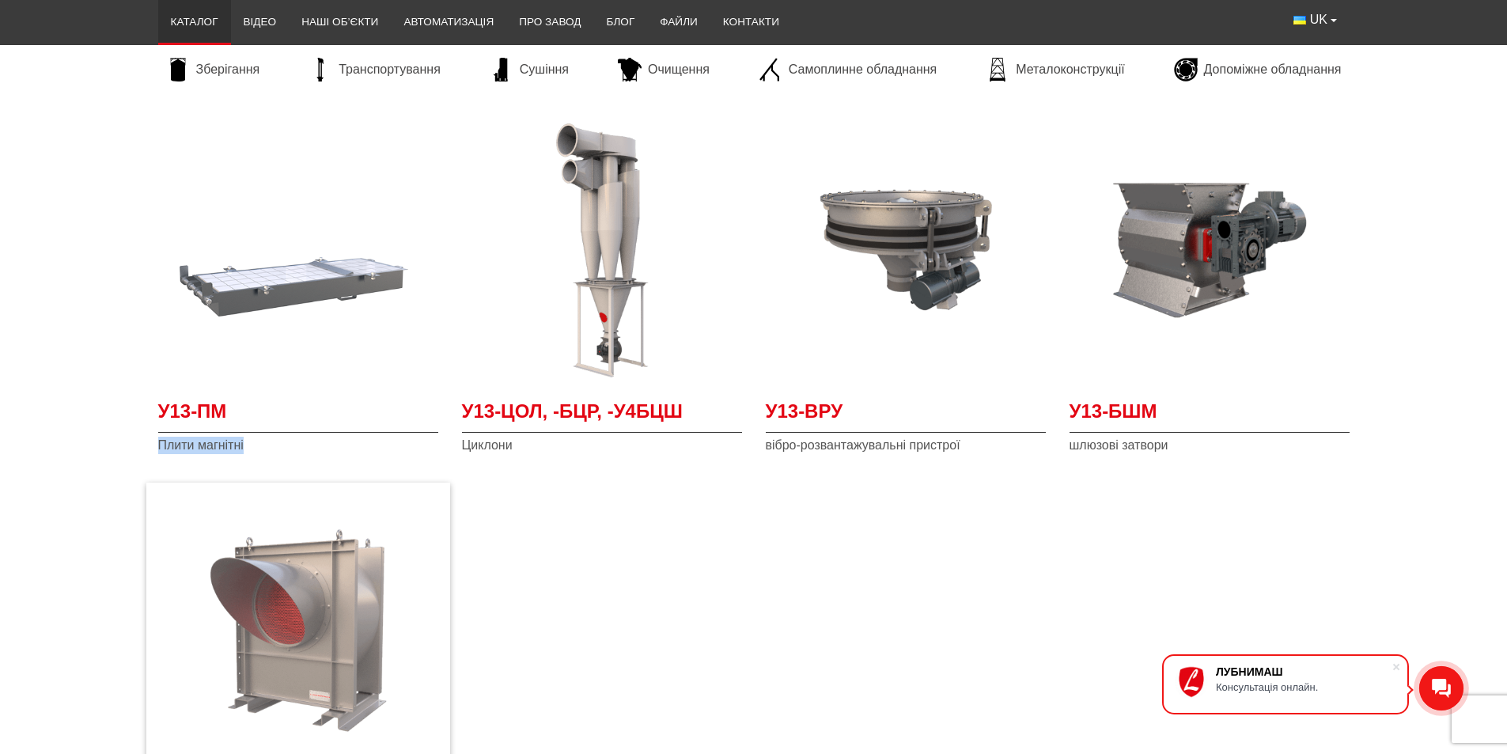
click at [250, 730] on img "Детальніше У13-ВЦ" at bounding box center [298, 631] width 280 height 280
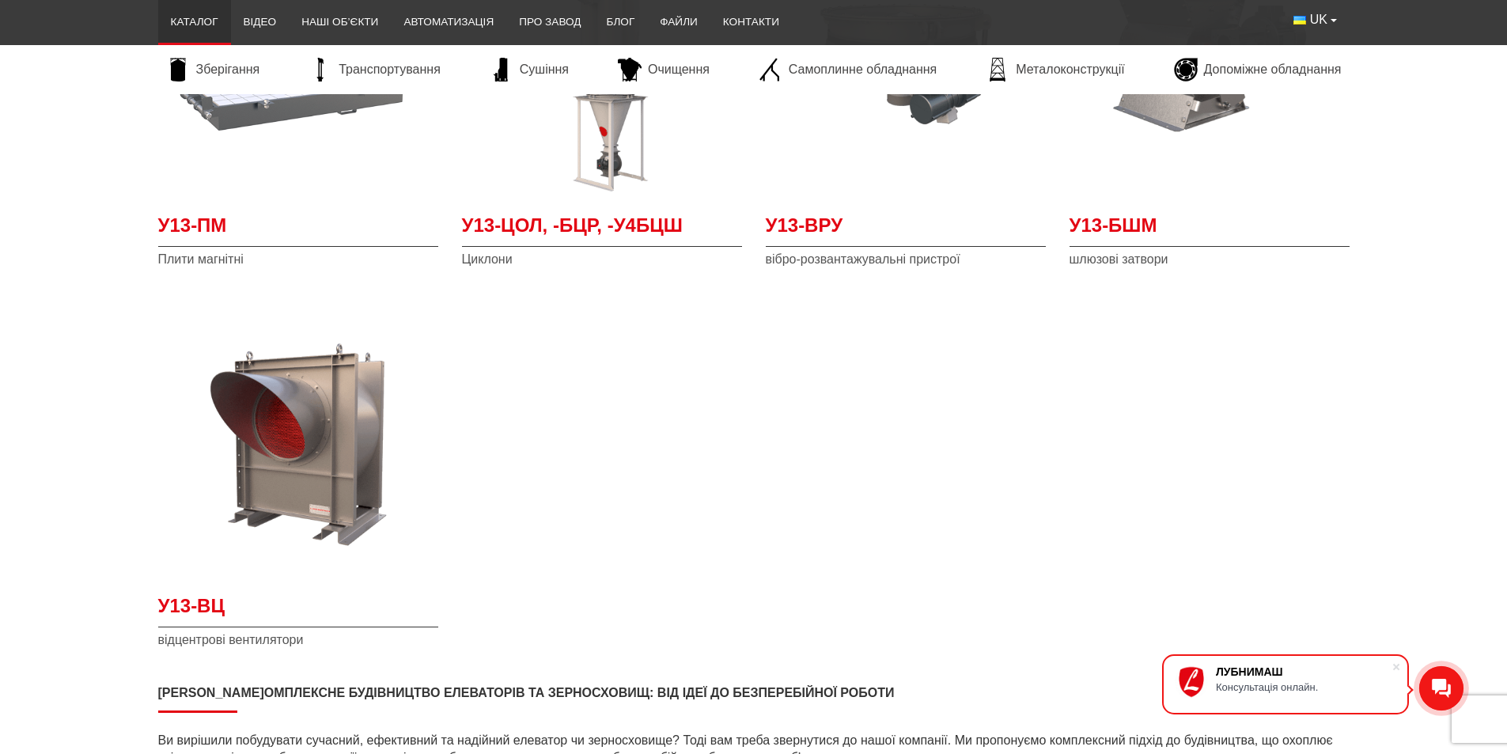
scroll to position [4669, 0]
